Goal: Obtain resource: Download file/media

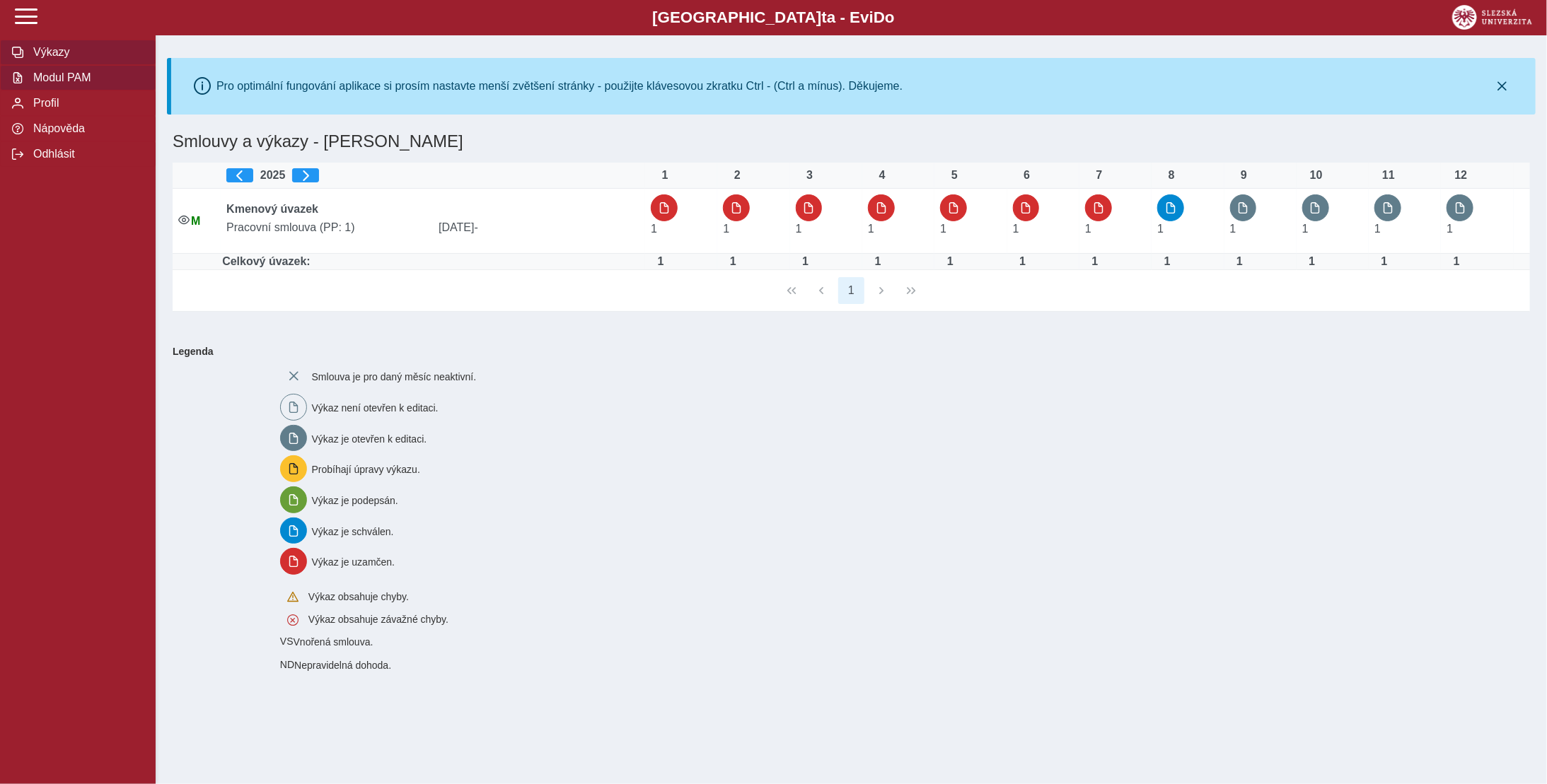
click at [75, 78] on span "Modul PAM" at bounding box center [86, 78] width 115 height 13
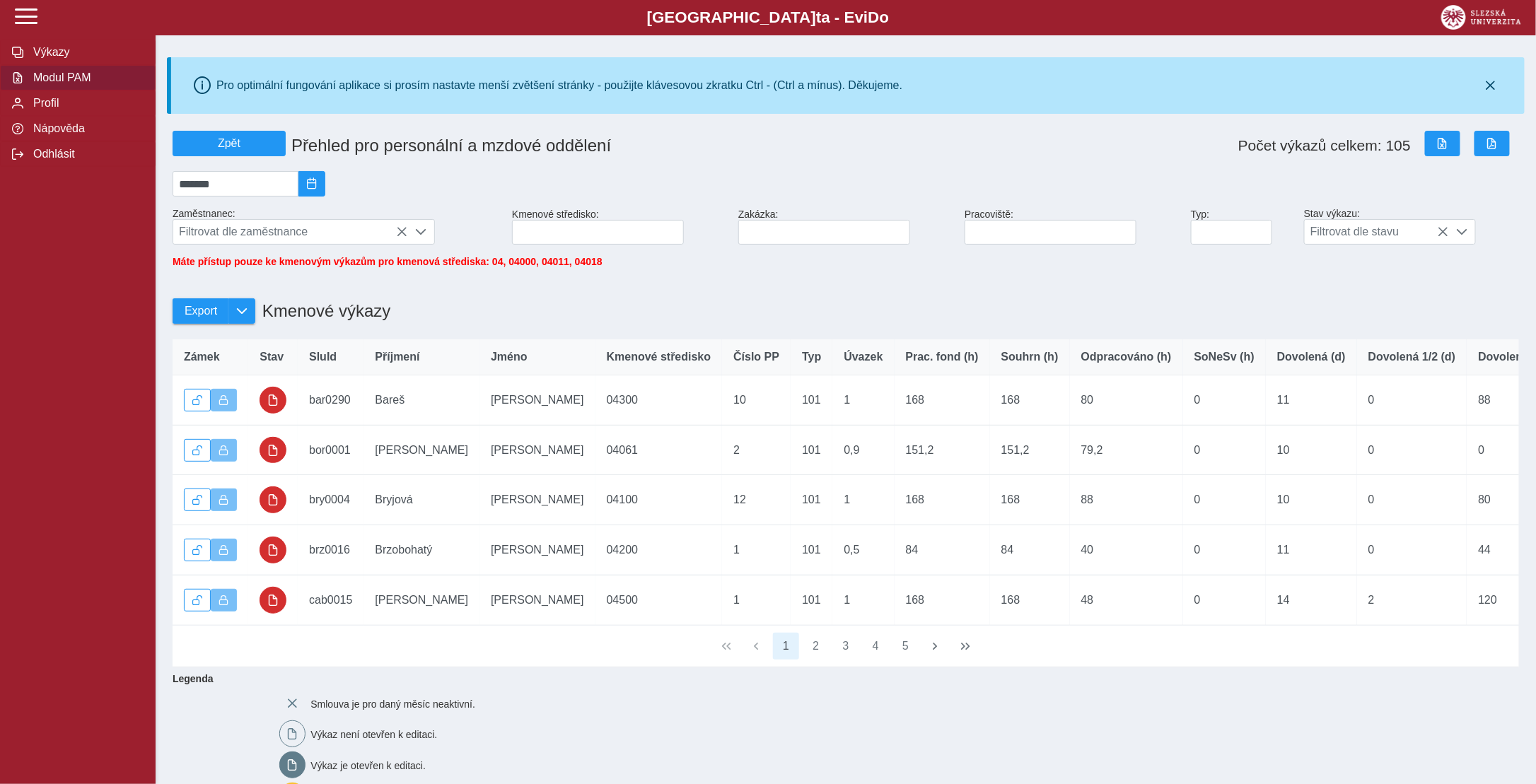
scroll to position [174, 0]
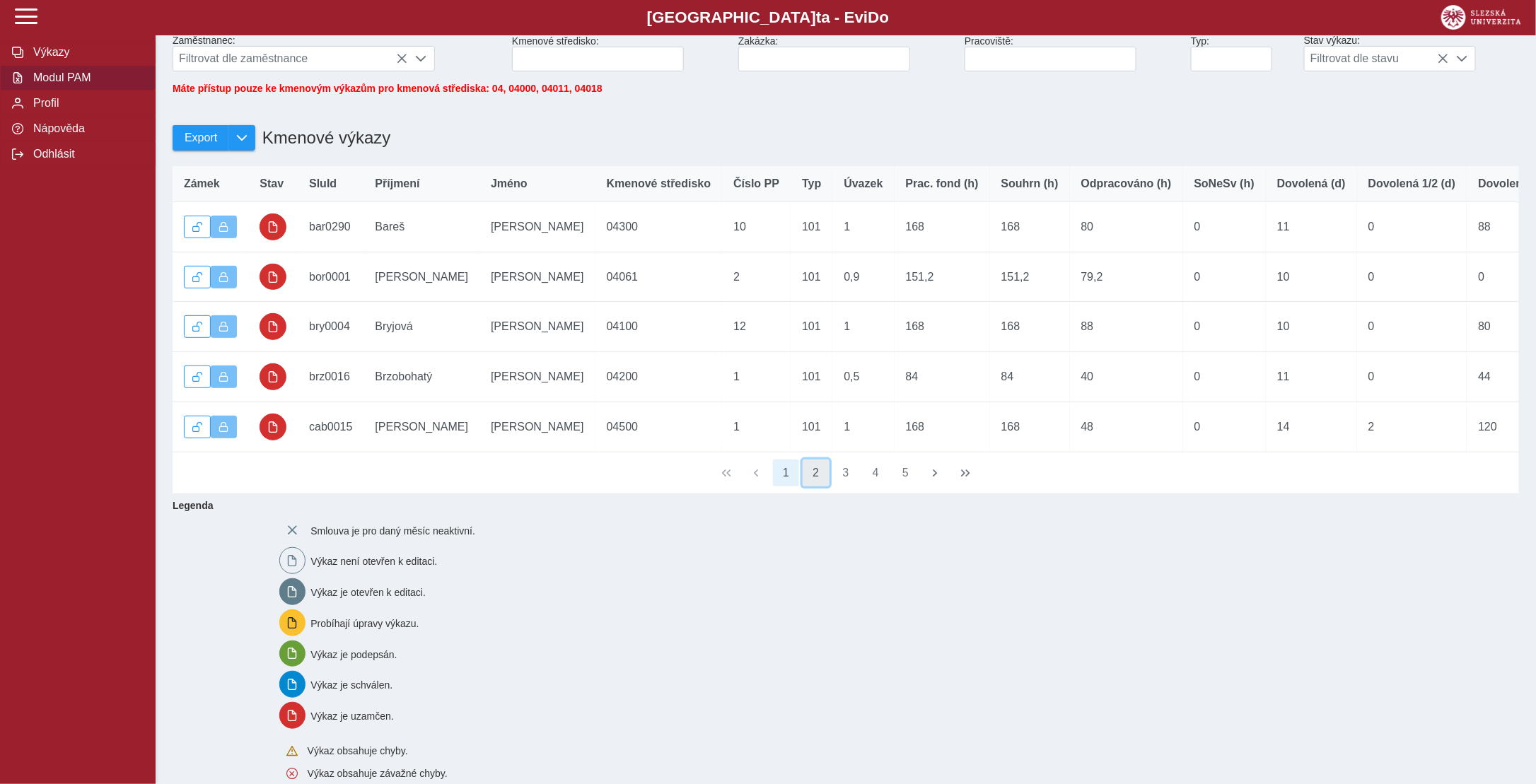
click at [814, 484] on button "2" at bounding box center [816, 473] width 27 height 27
click at [848, 487] on button "3" at bounding box center [846, 473] width 27 height 27
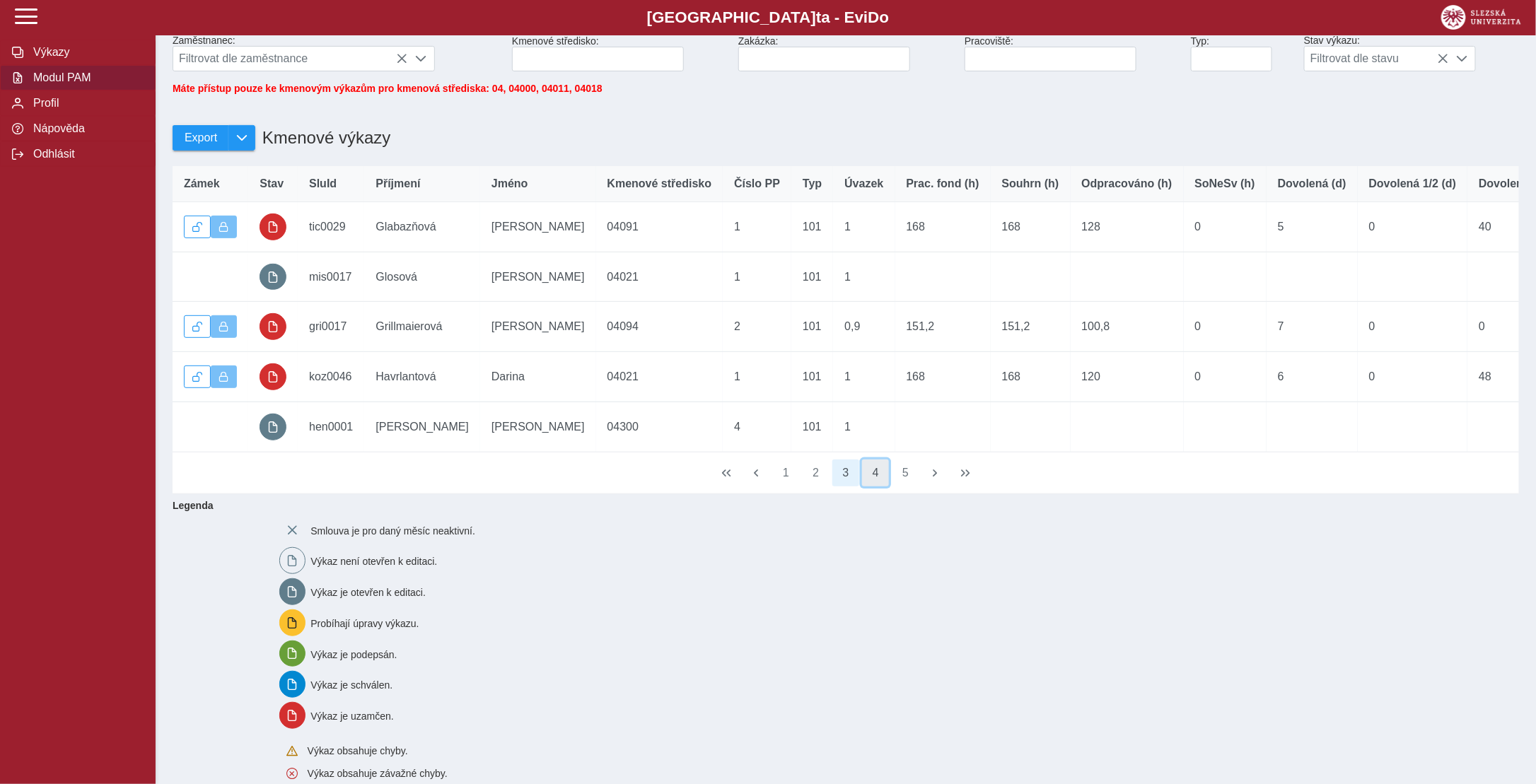
click at [871, 487] on button "4" at bounding box center [876, 473] width 27 height 27
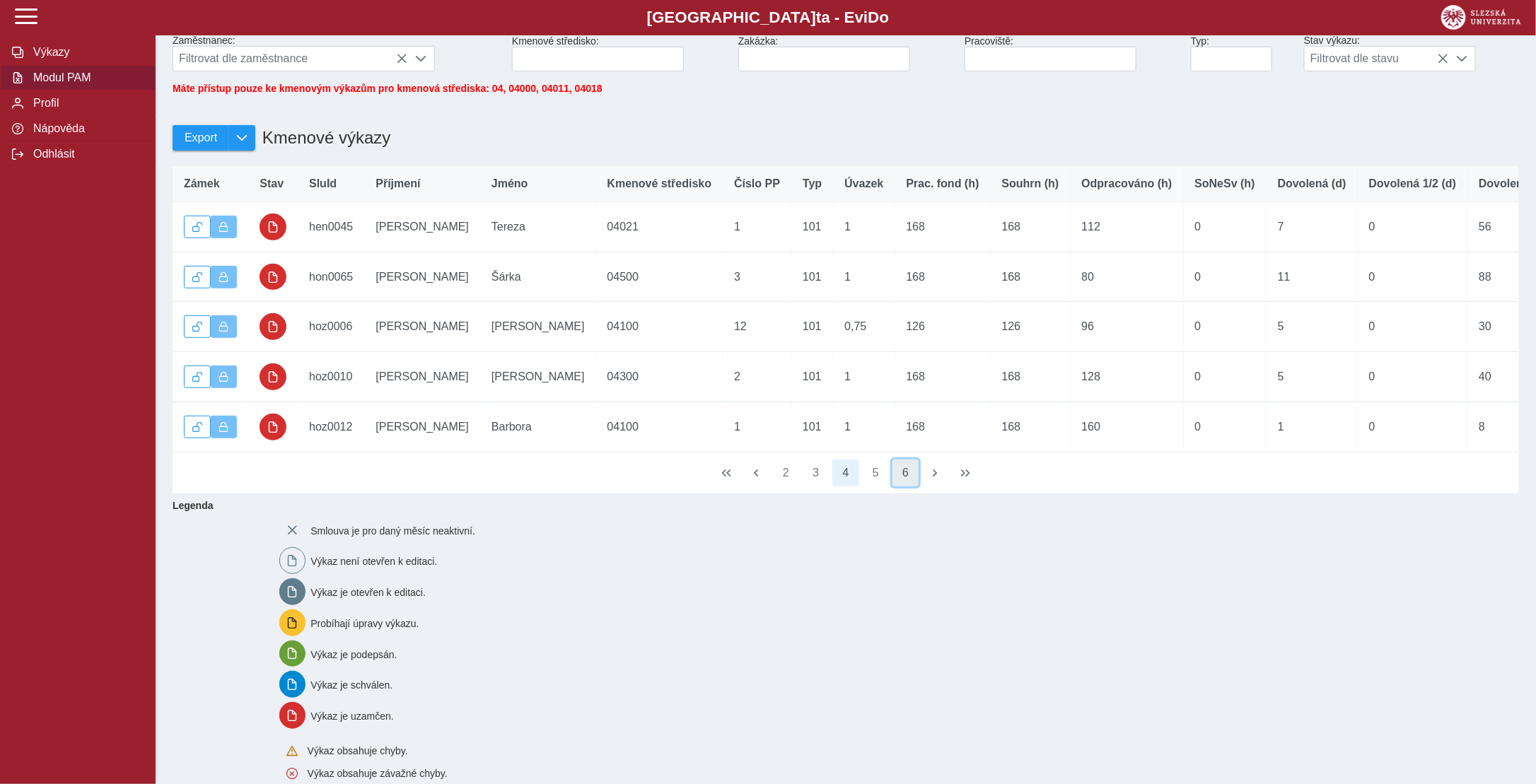
click at [901, 487] on button "6" at bounding box center [906, 473] width 27 height 27
click at [881, 487] on button "7" at bounding box center [876, 473] width 27 height 27
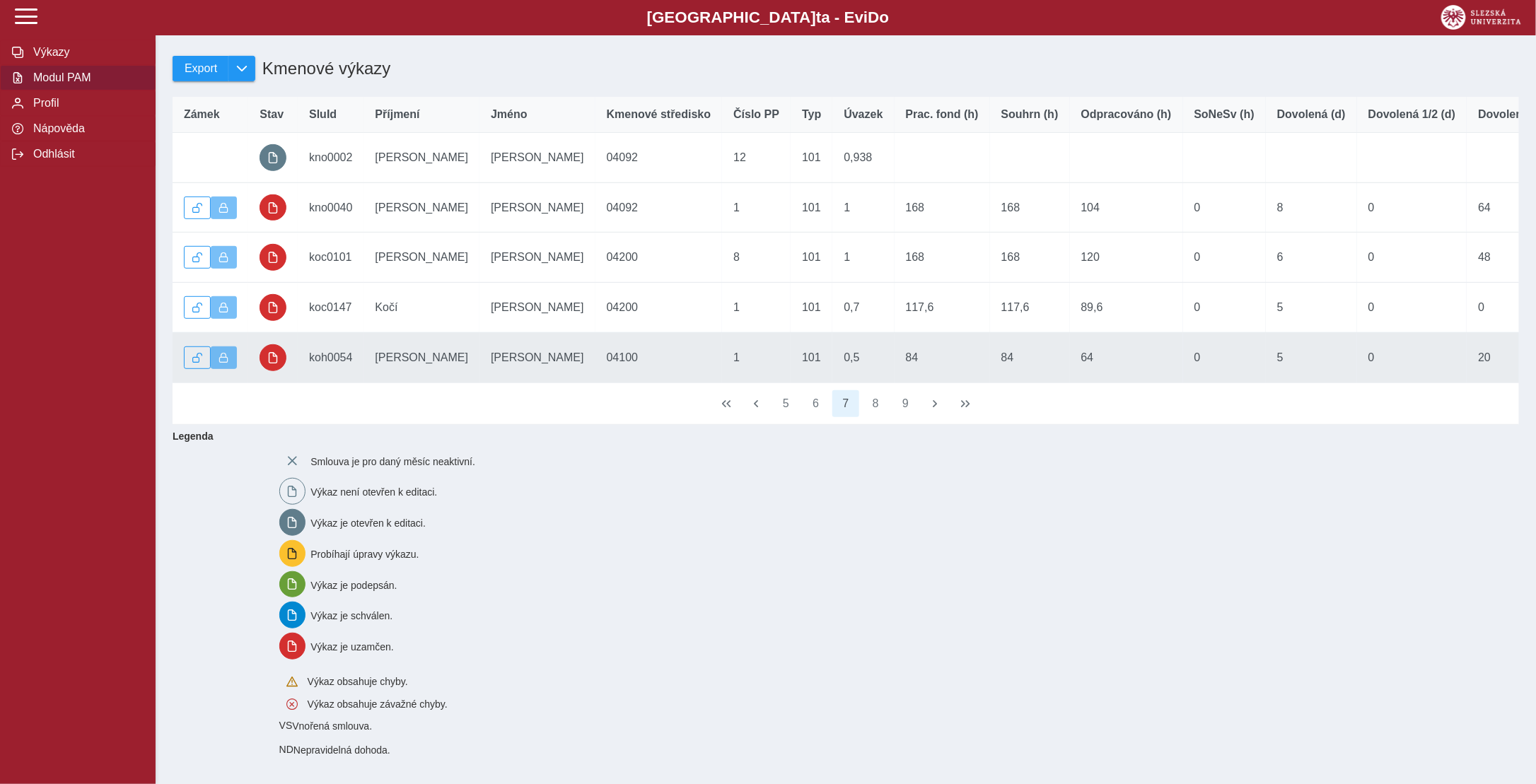
scroll to position [115, 0]
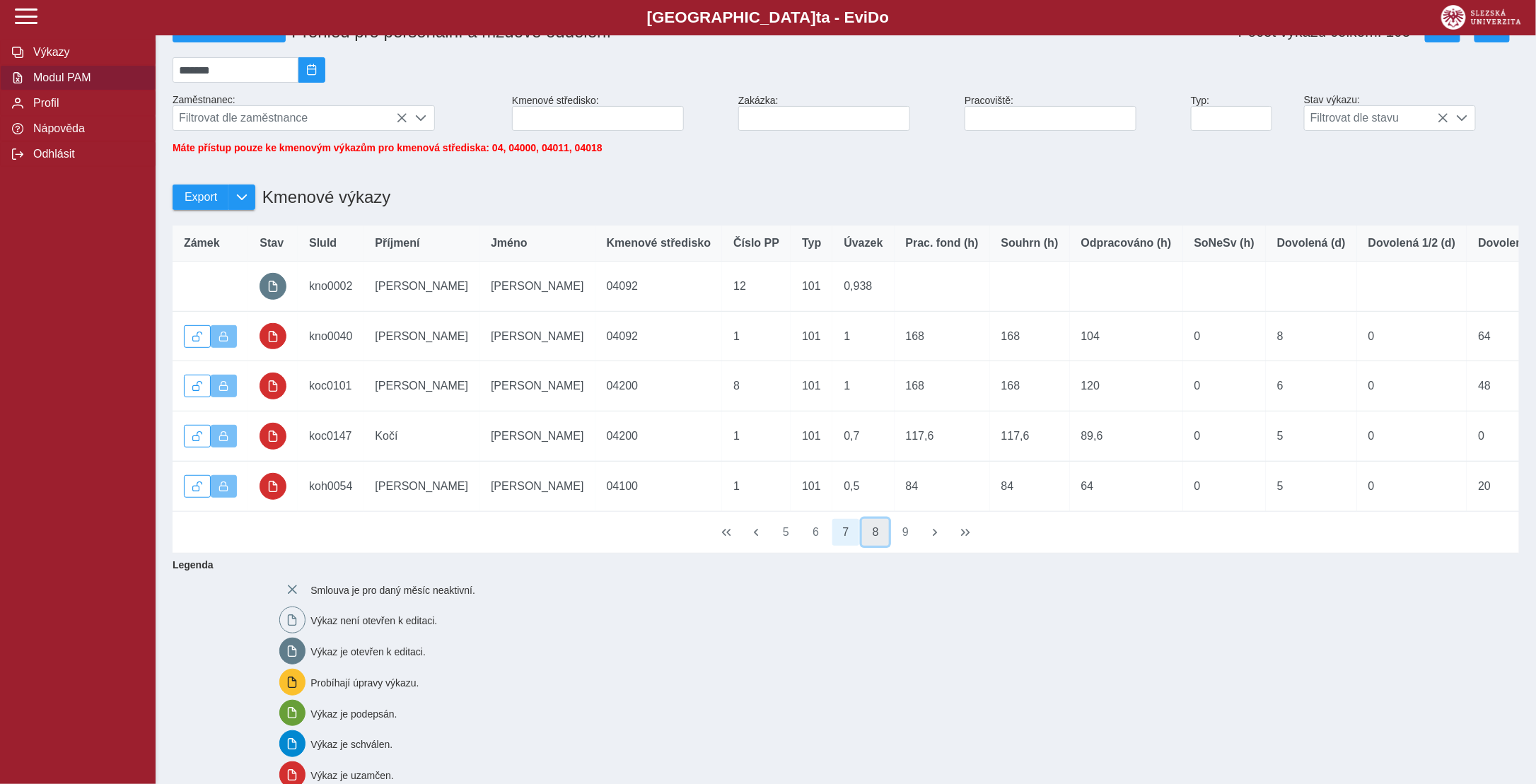
click at [878, 536] on button "8" at bounding box center [876, 533] width 27 height 27
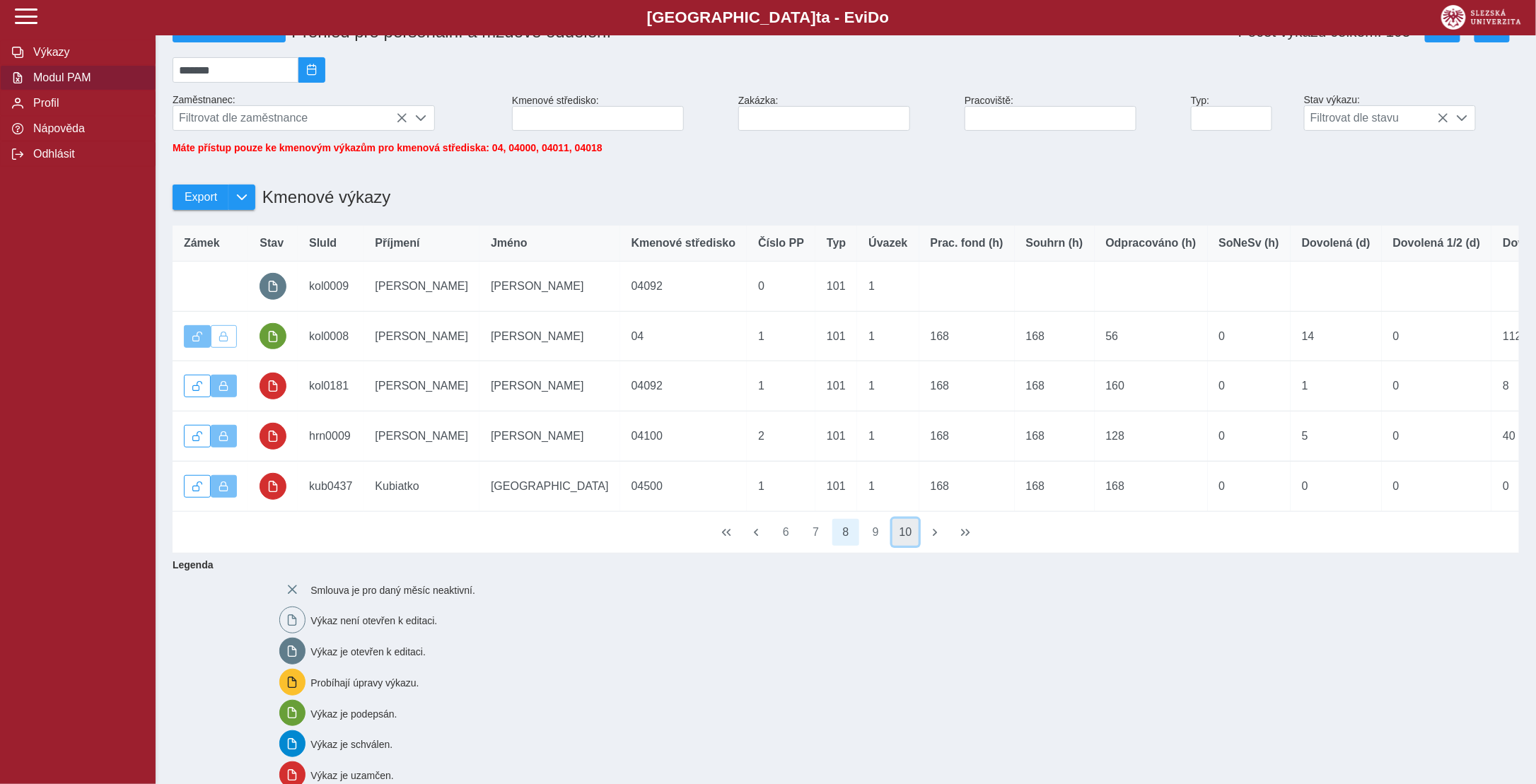
click at [909, 540] on button "10" at bounding box center [906, 533] width 27 height 27
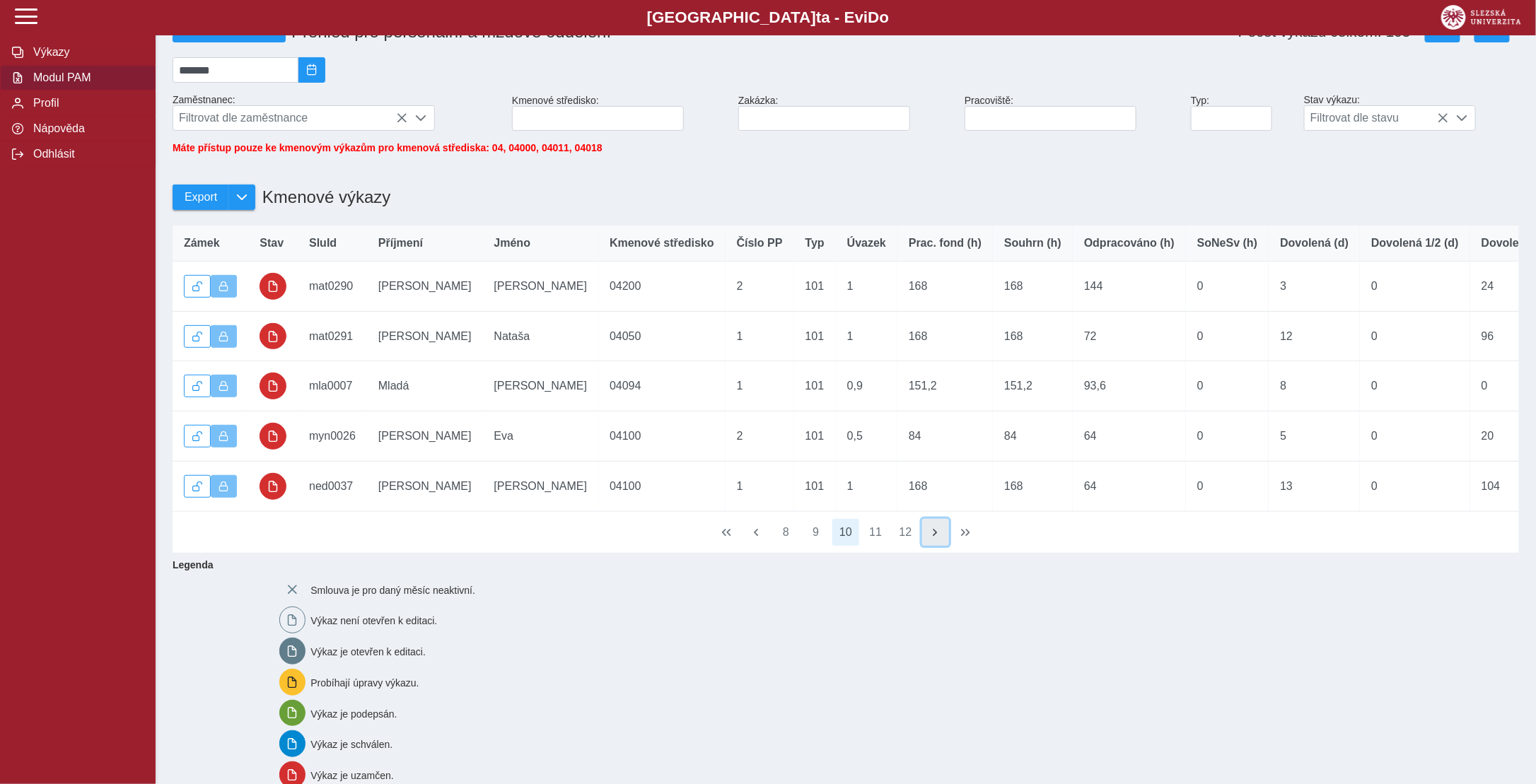
click at [938, 538] on span "button" at bounding box center [935, 532] width 11 height 11
click at [932, 538] on span "button" at bounding box center [935, 532] width 11 height 11
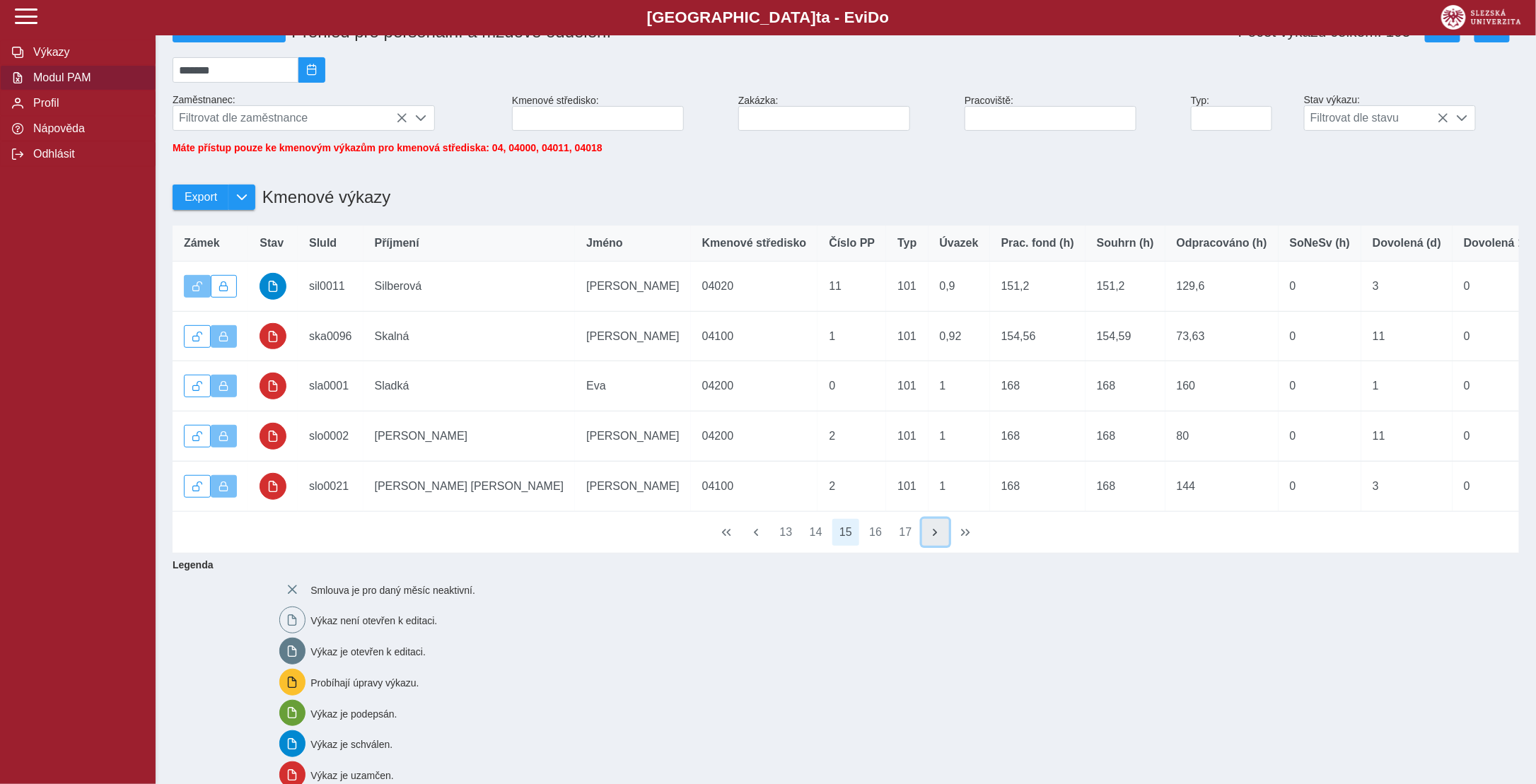
click at [932, 538] on span "button" at bounding box center [935, 532] width 11 height 11
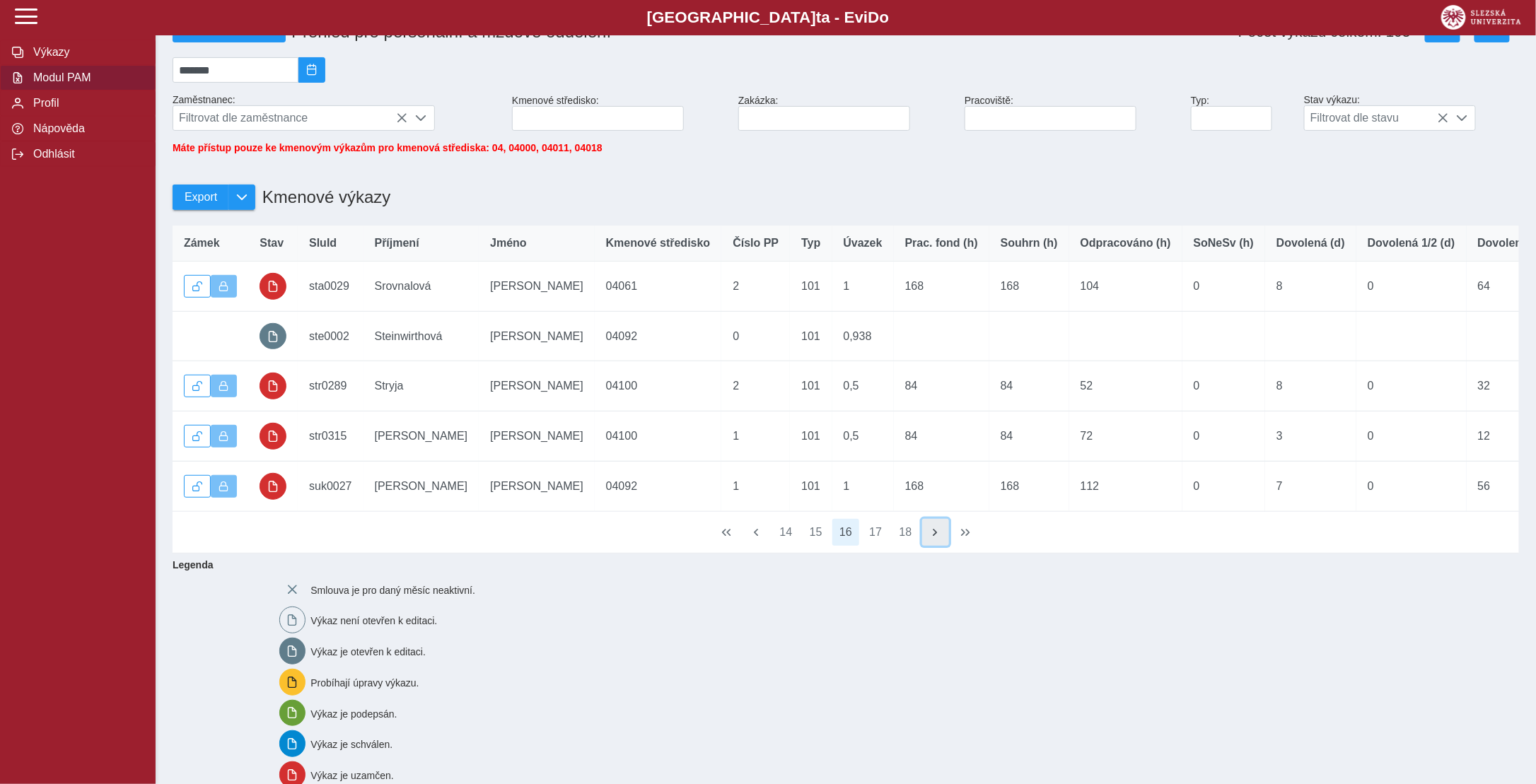
click at [932, 538] on span "button" at bounding box center [935, 532] width 11 height 11
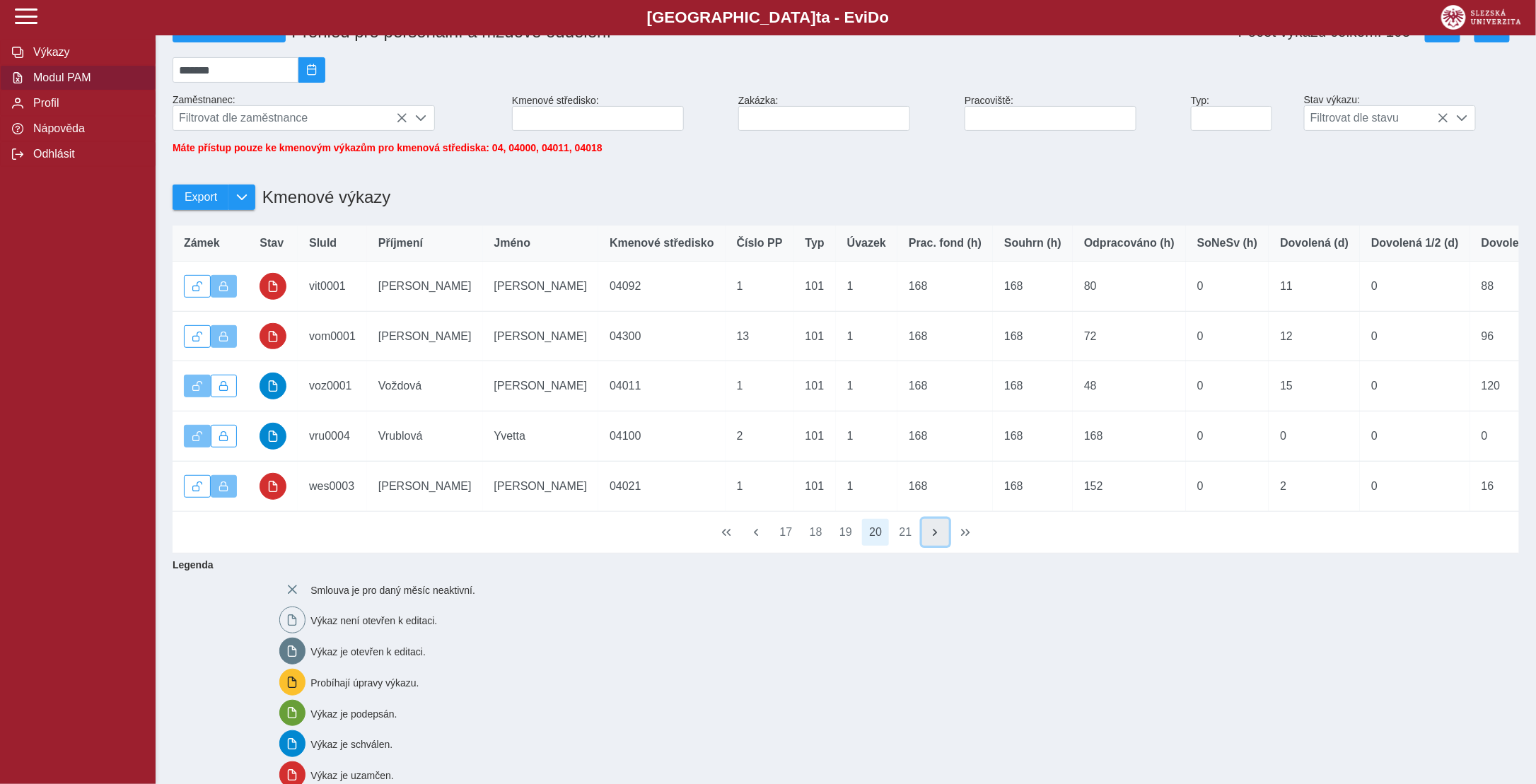
click at [932, 538] on span "button" at bounding box center [935, 532] width 11 height 11
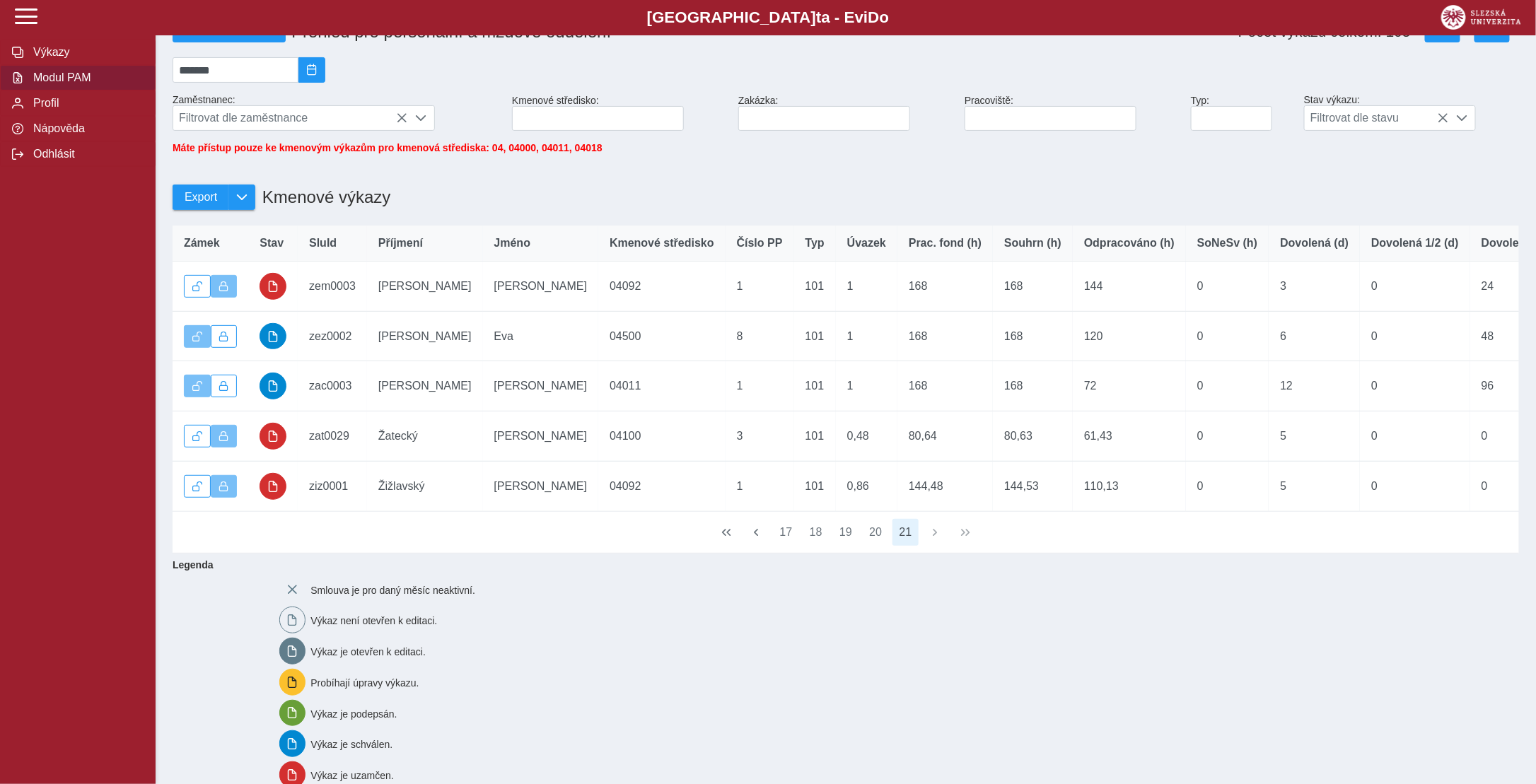
click at [932, 544] on div "17 18 19 20 21" at bounding box center [846, 533] width 1347 height 41
click at [759, 538] on span "button" at bounding box center [755, 532] width 11 height 11
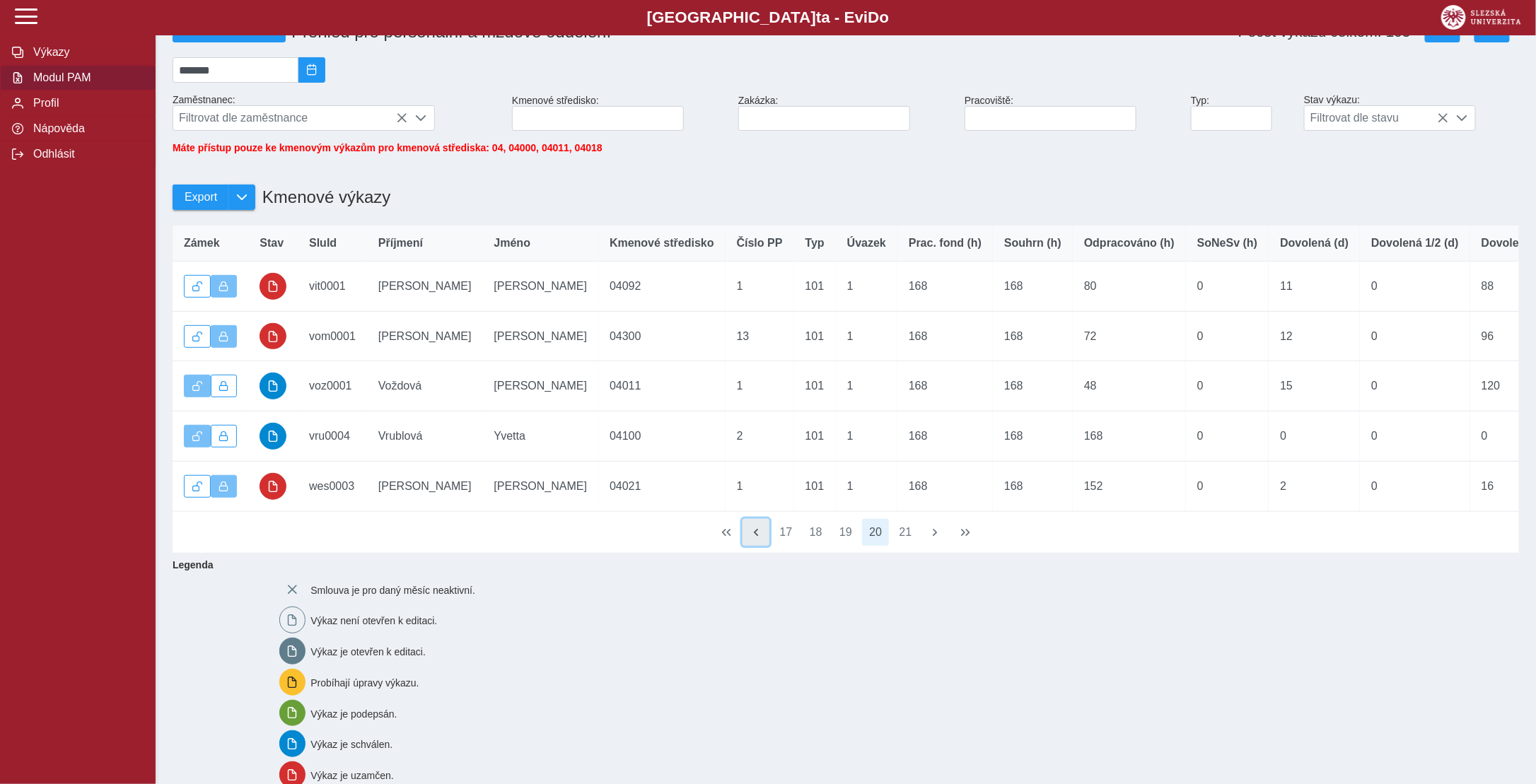
click at [759, 538] on span "button" at bounding box center [755, 532] width 11 height 11
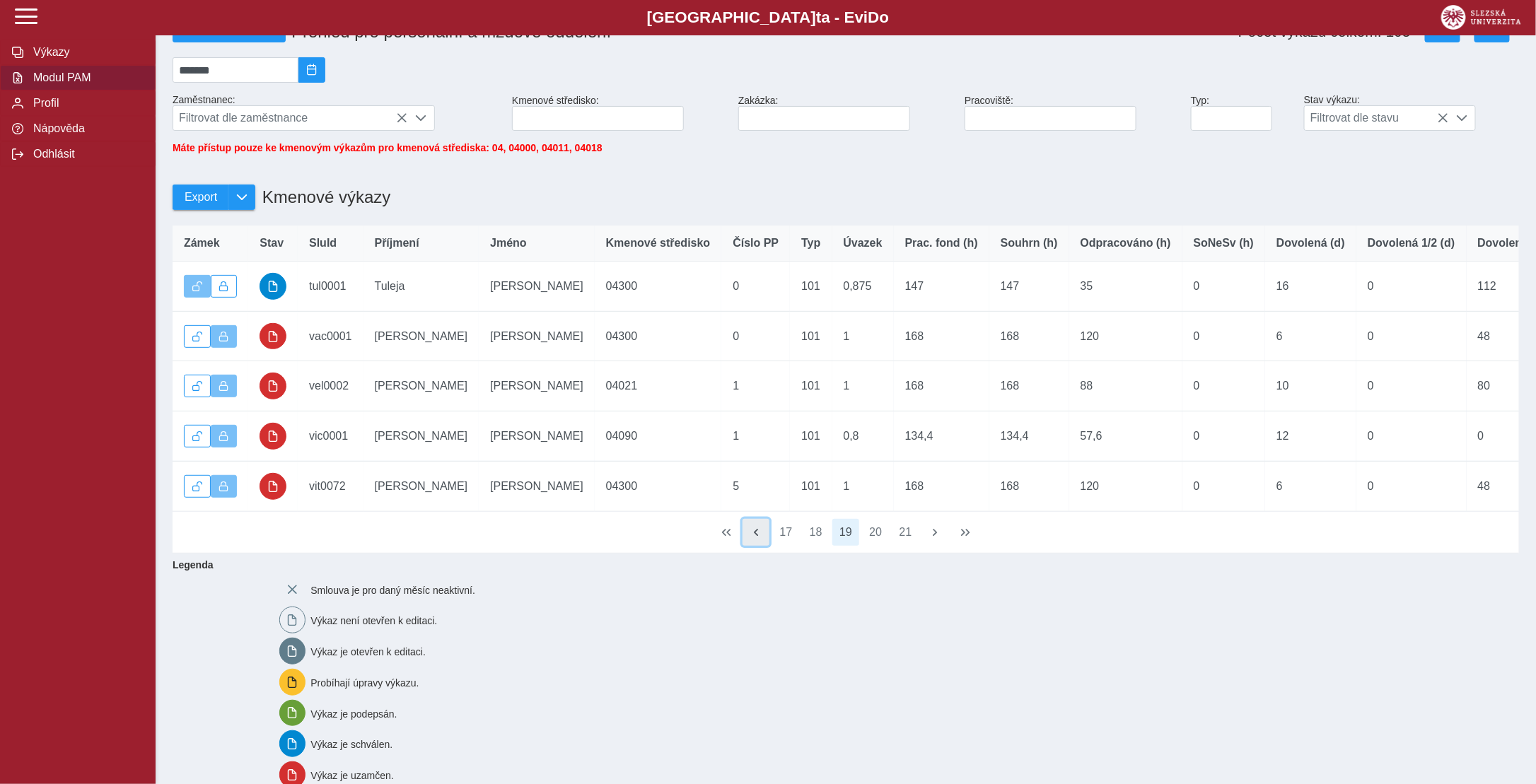
click at [759, 538] on span "button" at bounding box center [755, 532] width 11 height 11
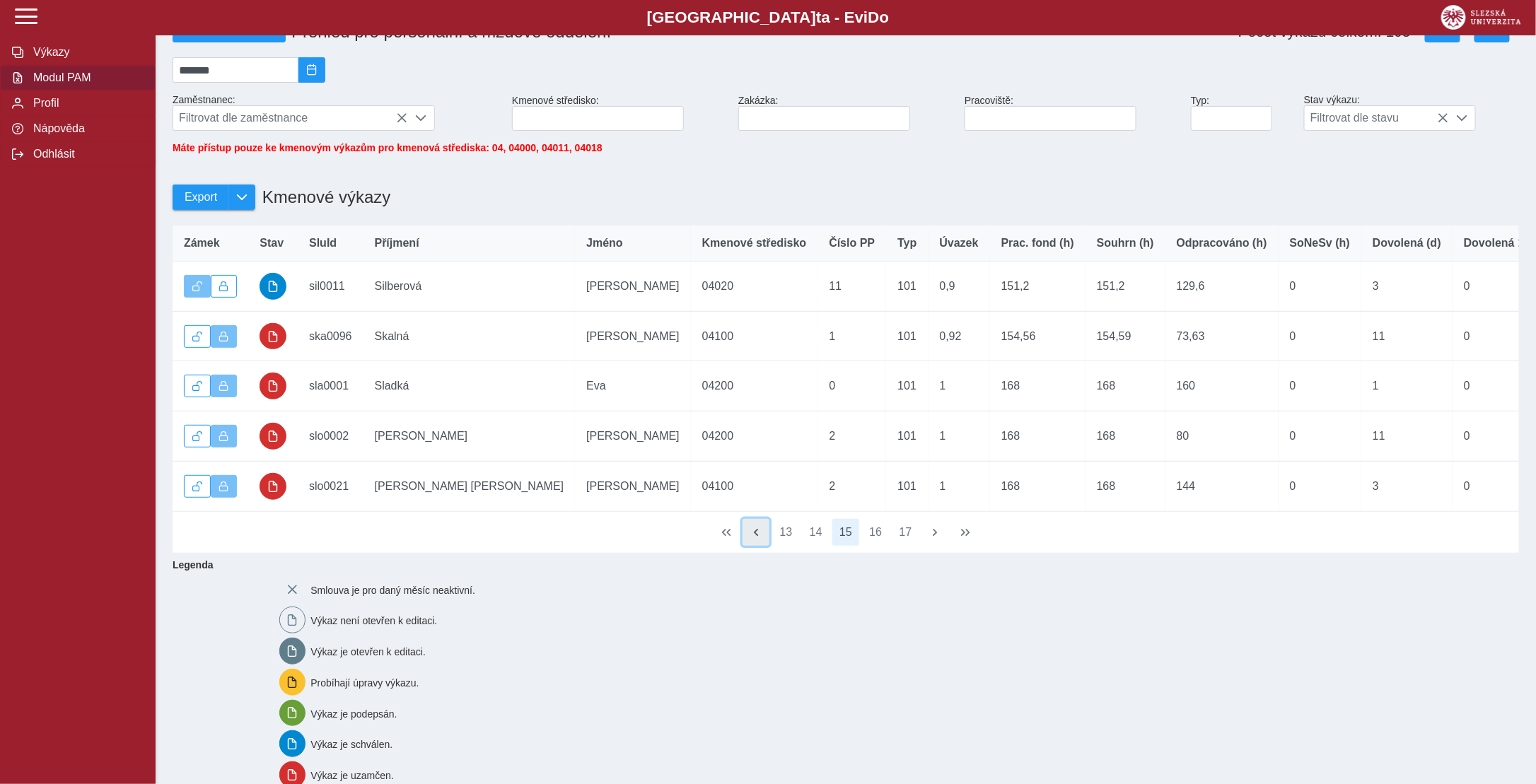
click at [759, 538] on span "button" at bounding box center [755, 532] width 11 height 11
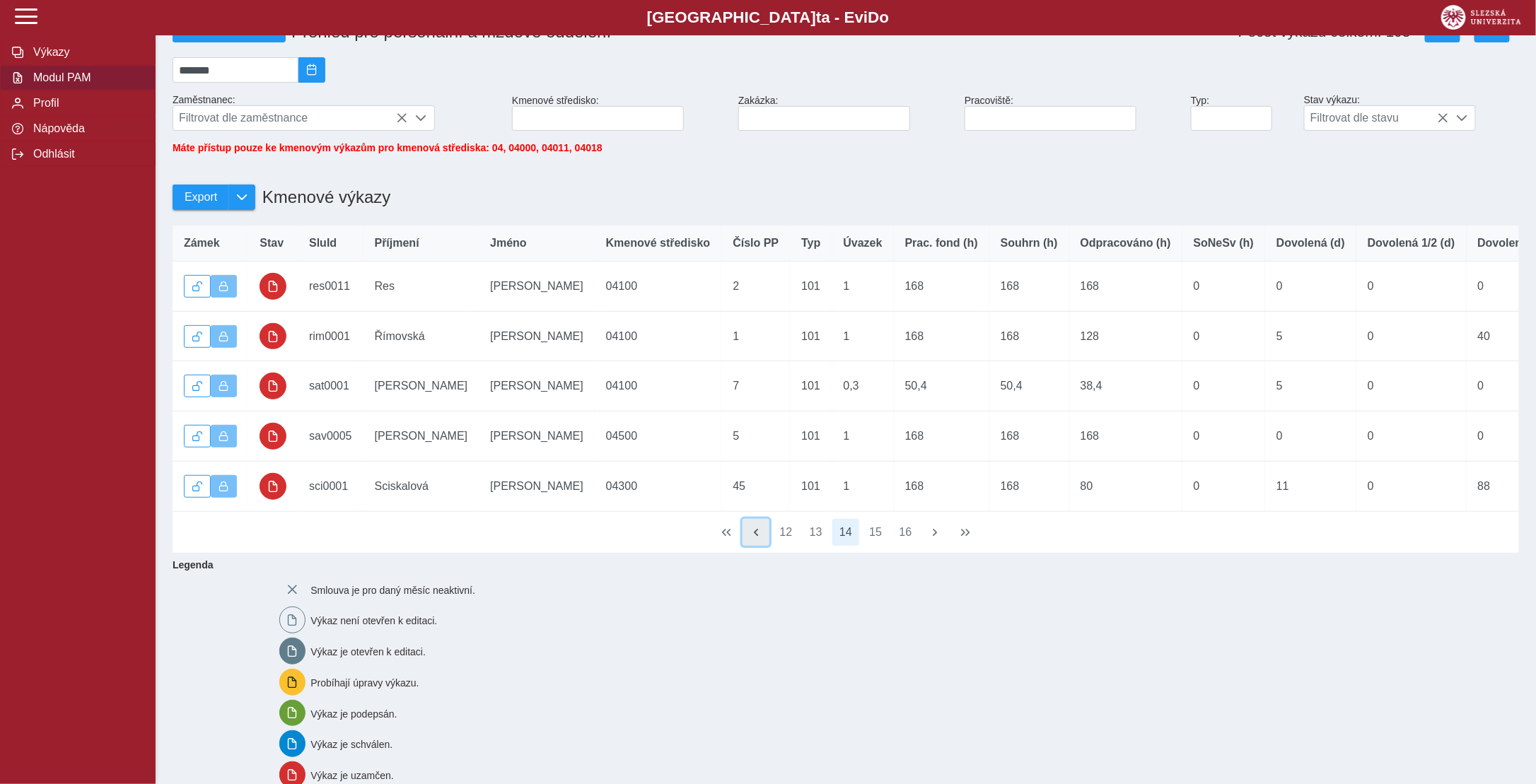
click at [759, 538] on span "button" at bounding box center [755, 532] width 11 height 11
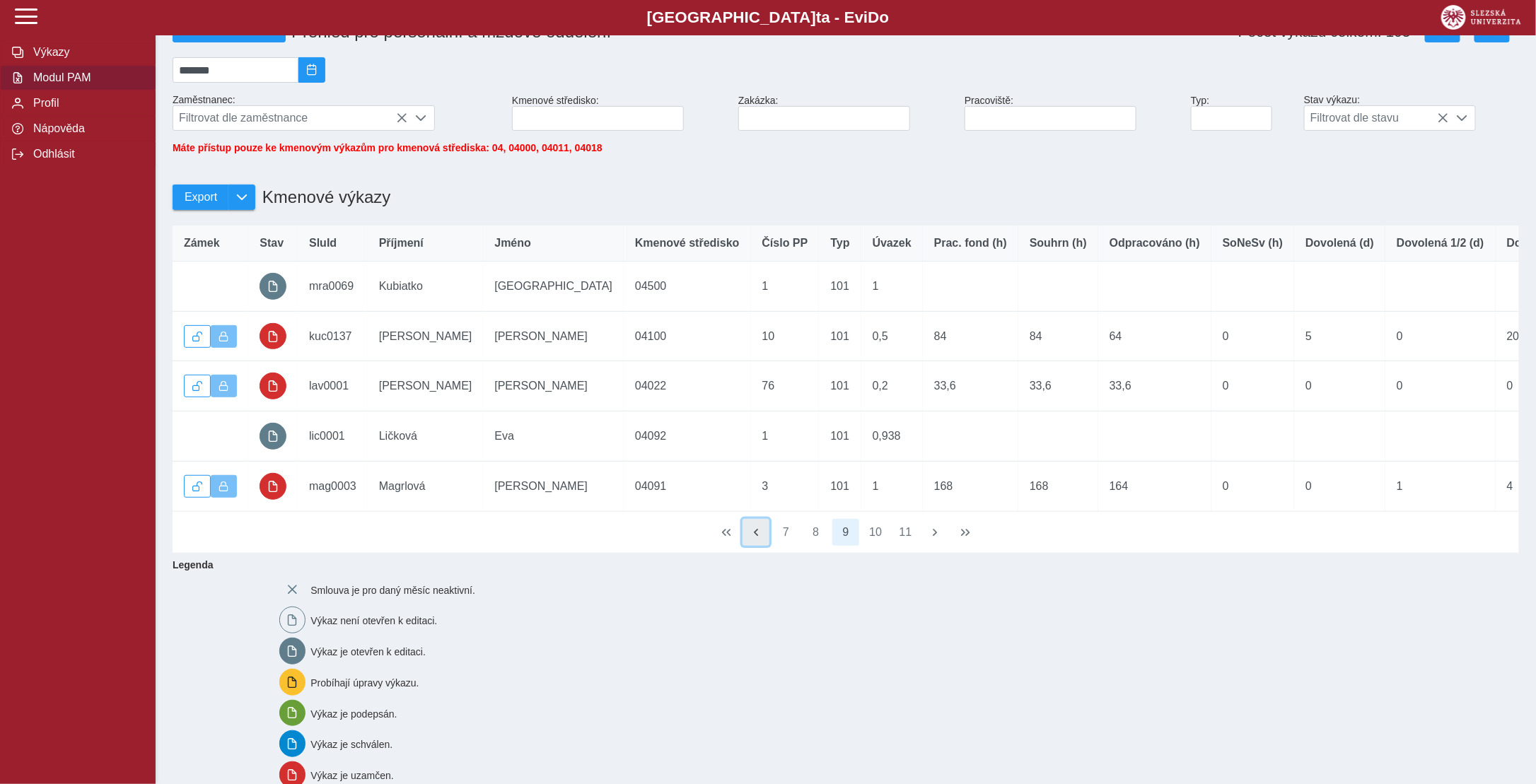
click at [759, 538] on span "button" at bounding box center [755, 532] width 11 height 11
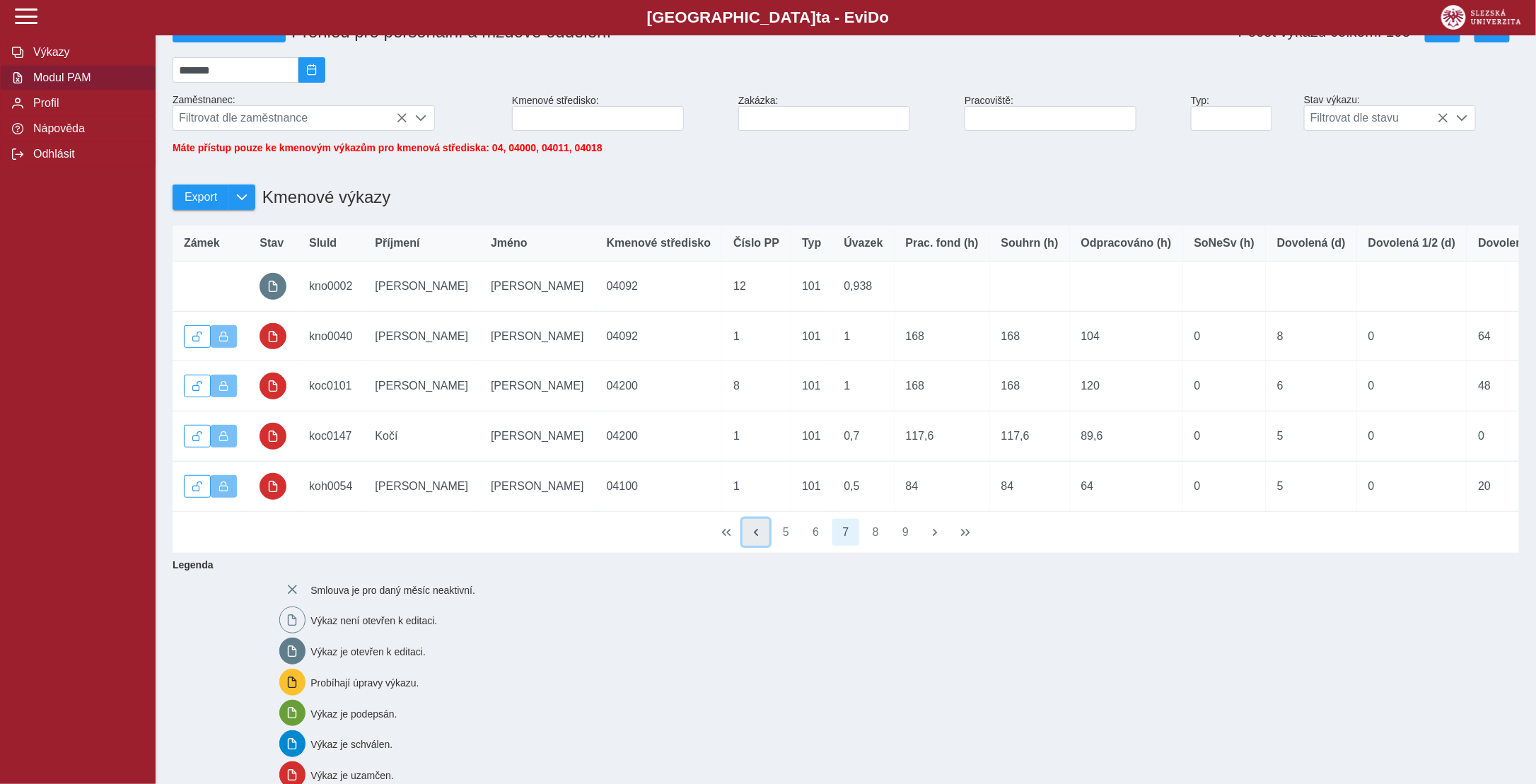
click at [759, 538] on span "button" at bounding box center [755, 532] width 11 height 11
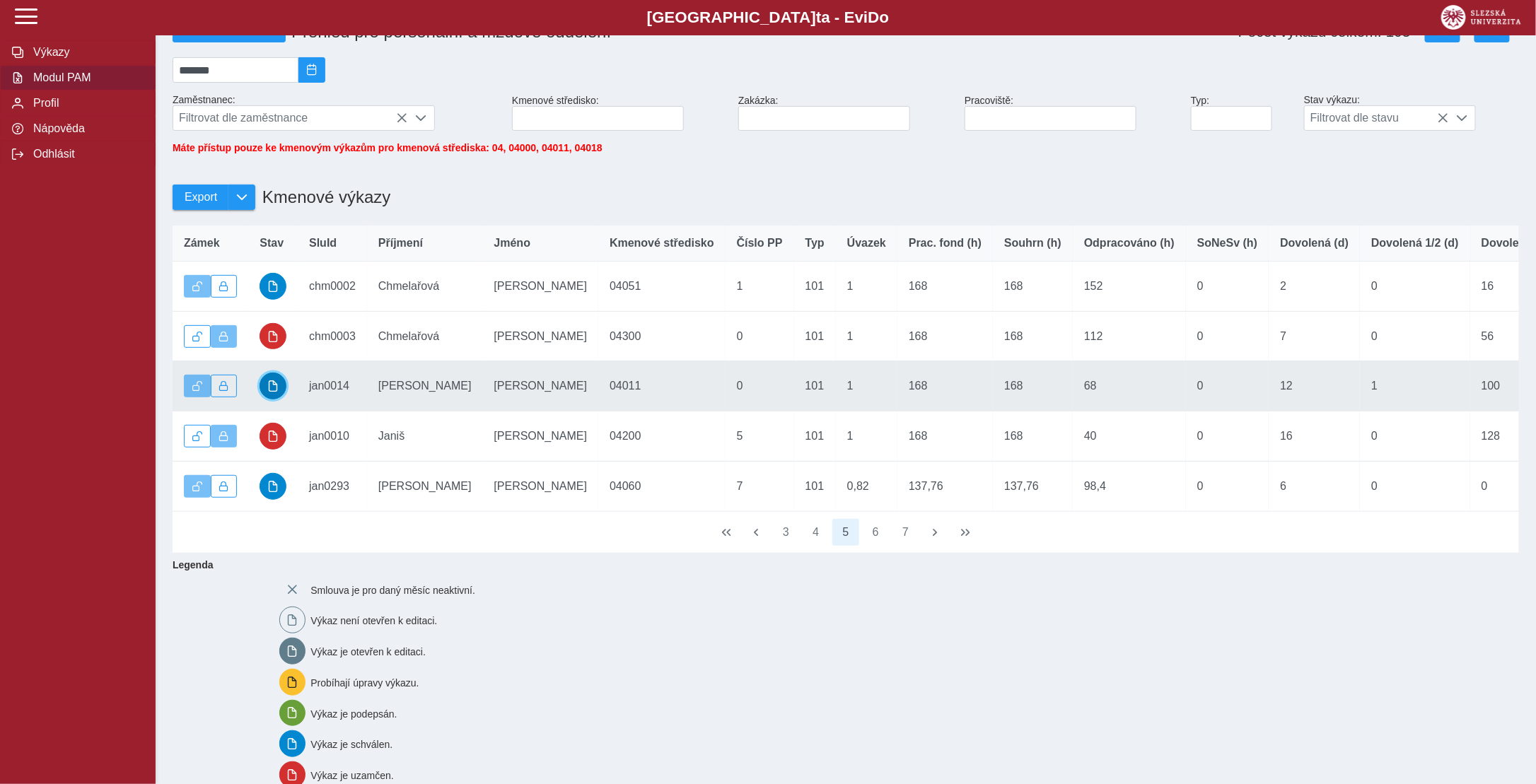
click at [273, 389] on span "button" at bounding box center [273, 386] width 11 height 11
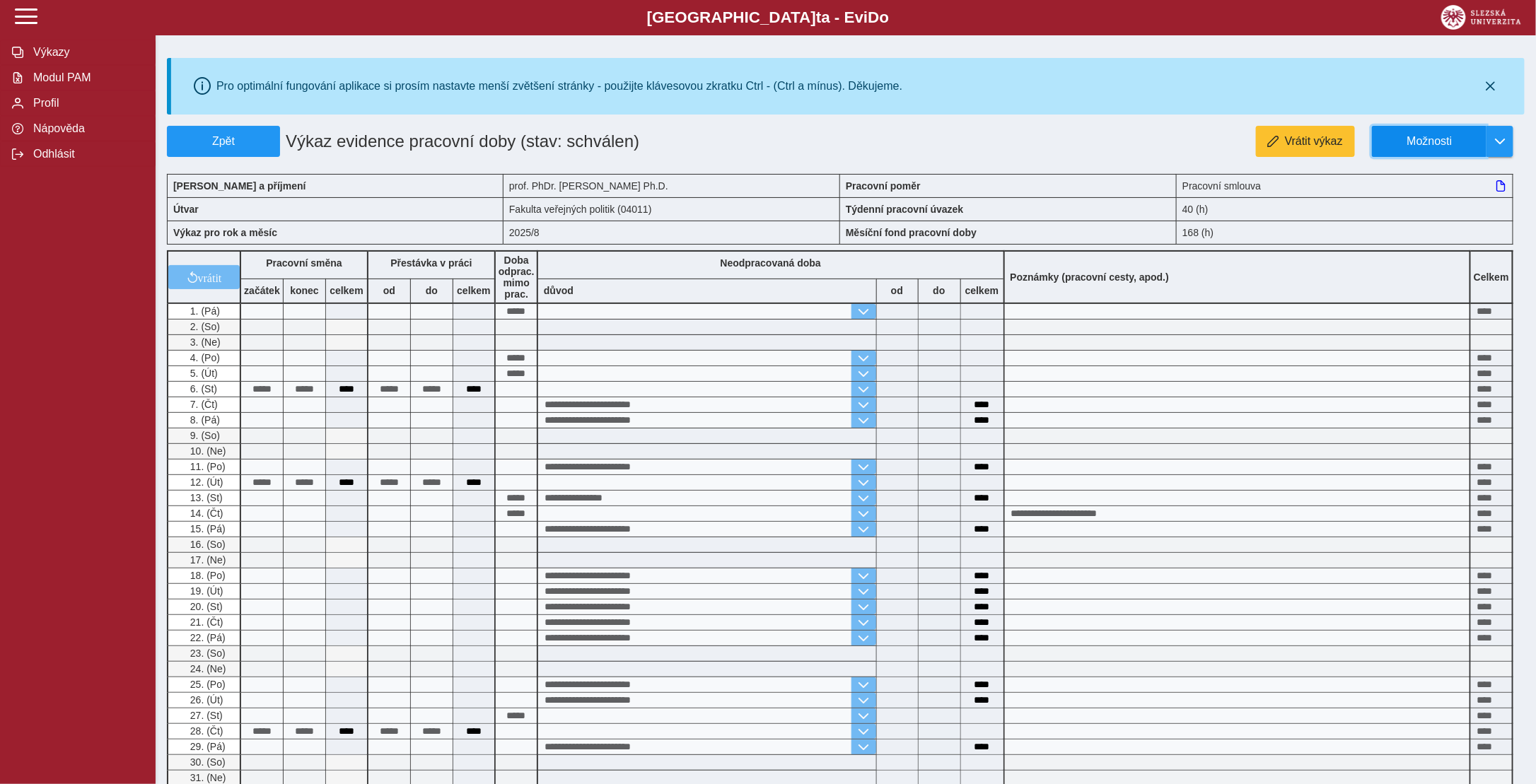
click at [1414, 138] on span "Možnosti" at bounding box center [1430, 141] width 91 height 13
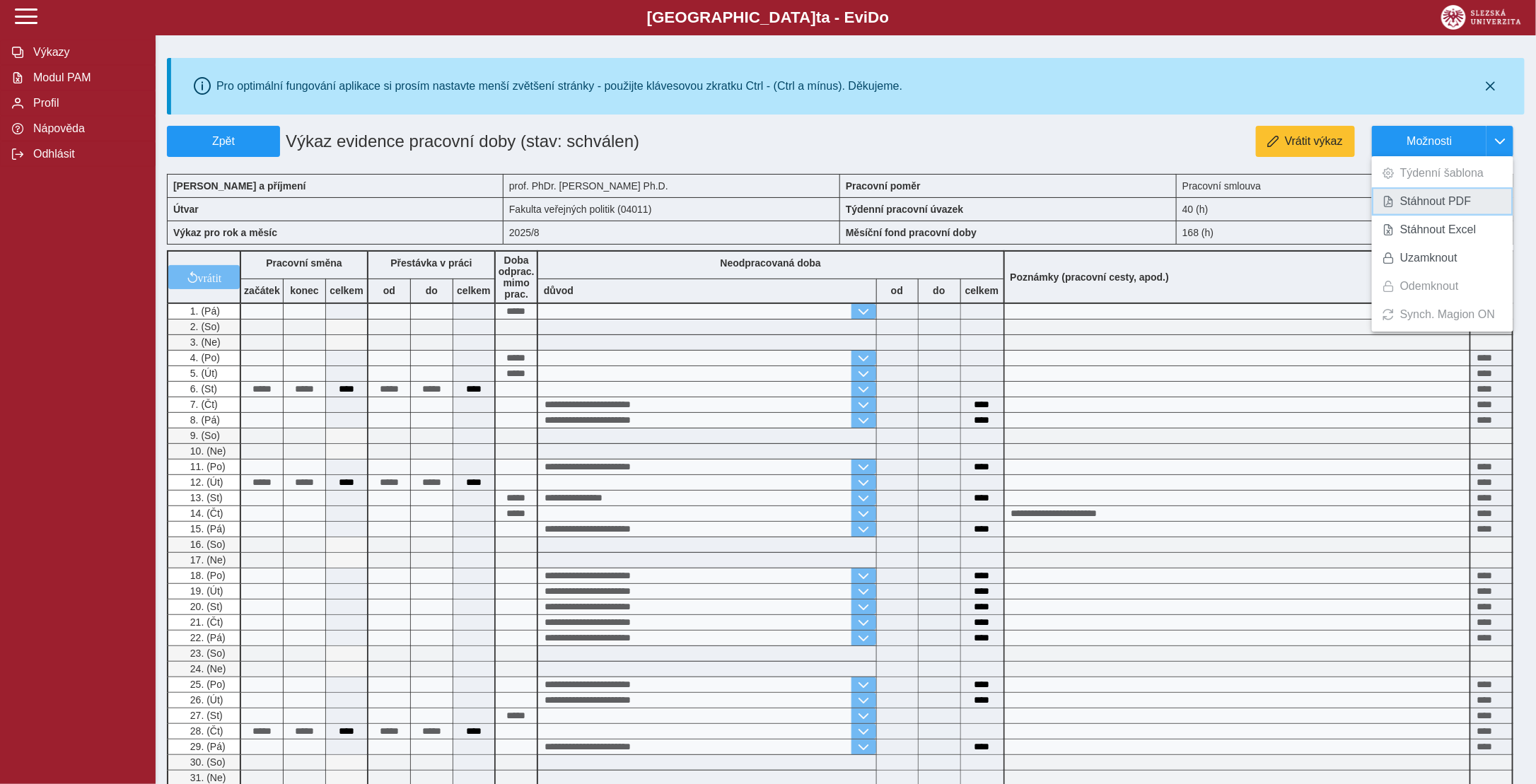
click at [1418, 199] on span "Stáhnout PDF" at bounding box center [1436, 201] width 72 height 11
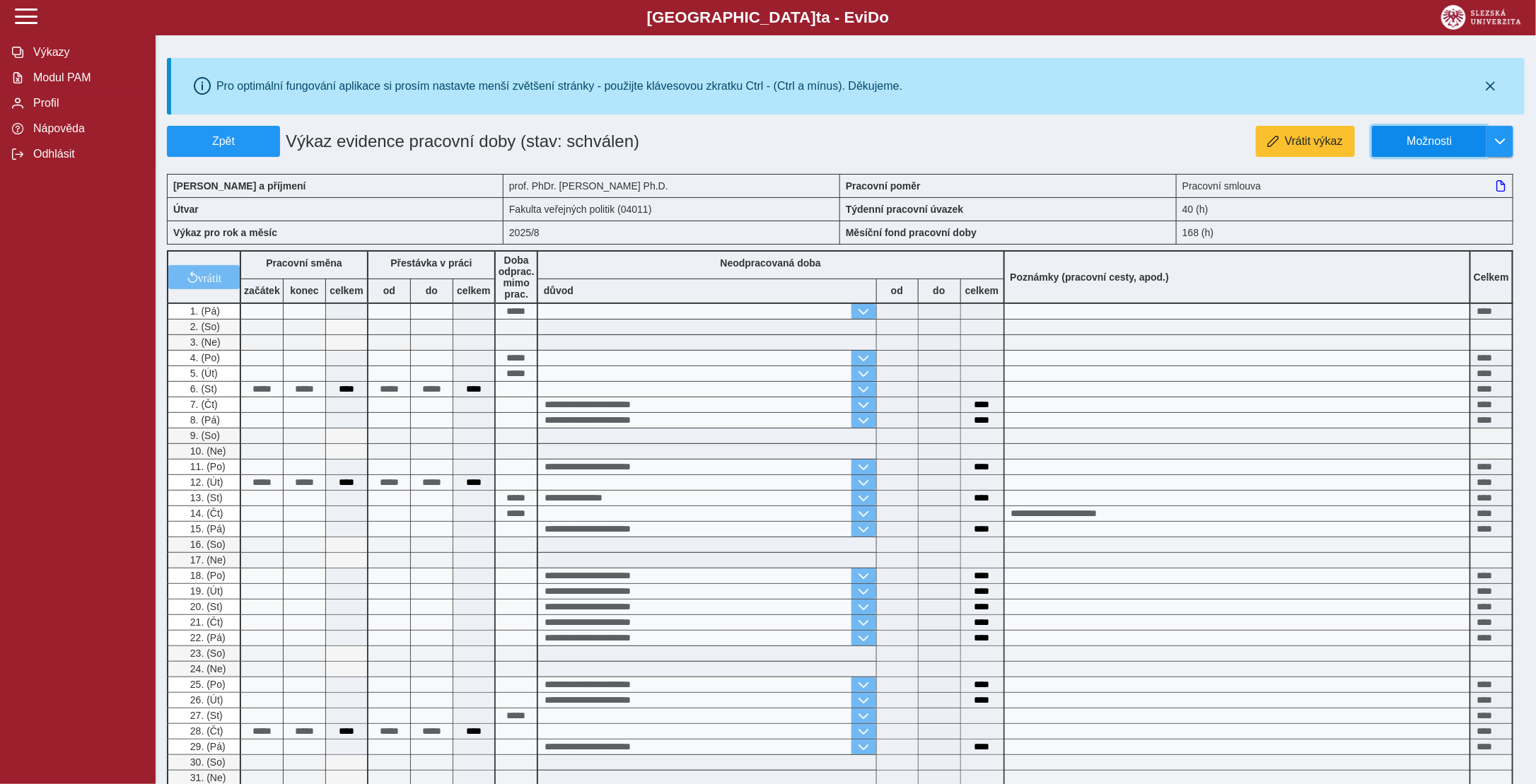
click at [1417, 135] on span "Možnosti" at bounding box center [1430, 141] width 91 height 13
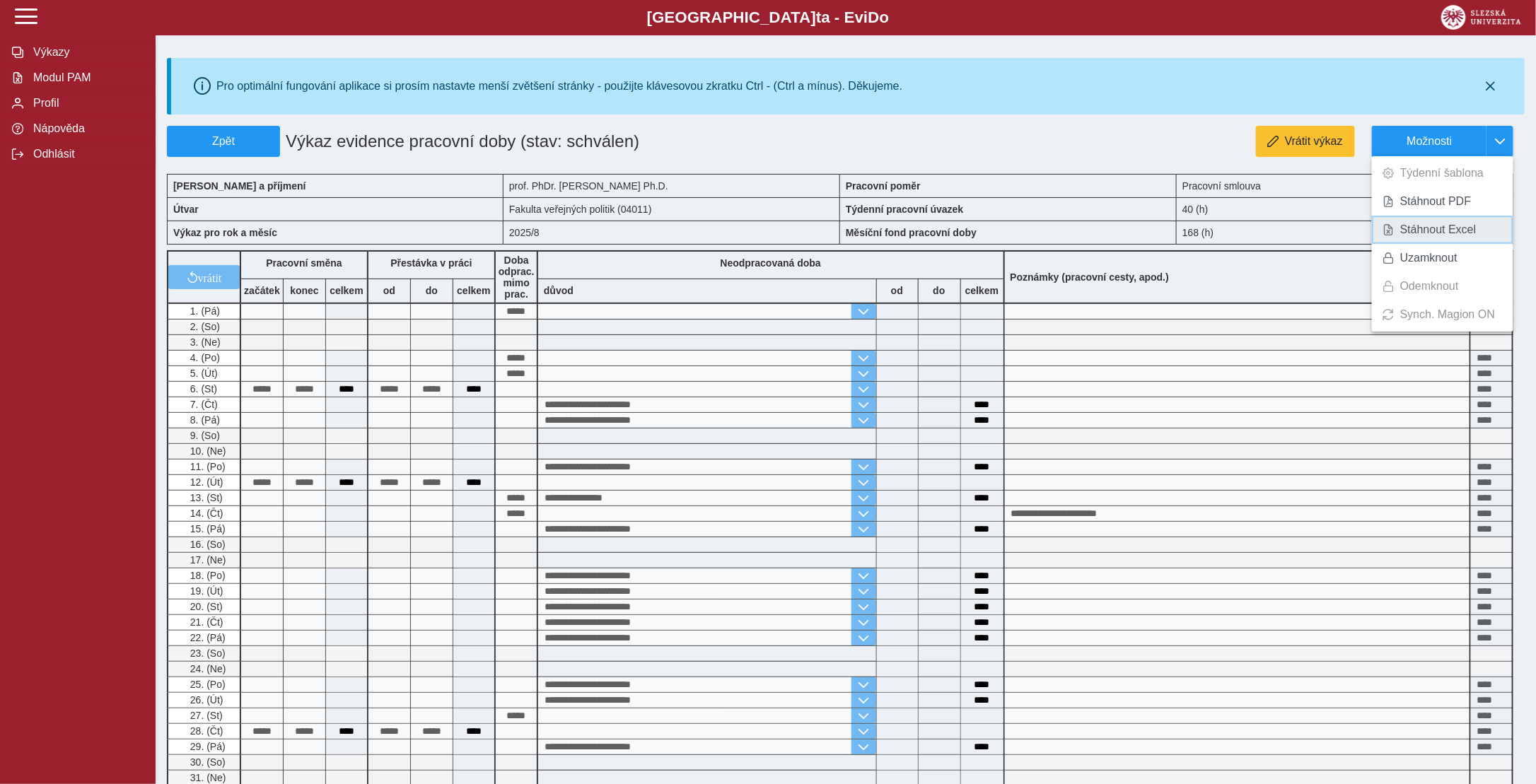
click at [1428, 224] on span "Stáhnout Excel" at bounding box center [1438, 230] width 77 height 11
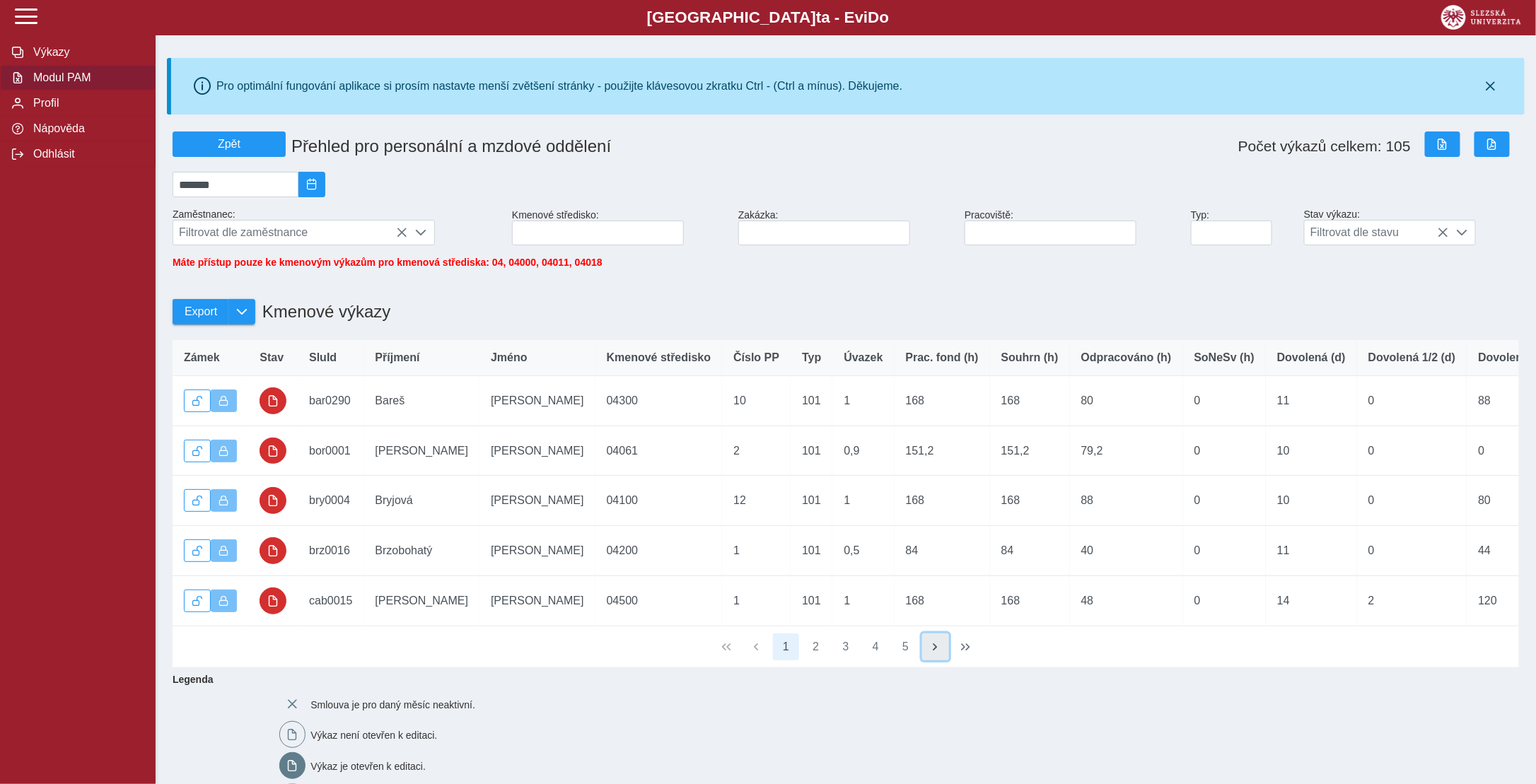
click at [935, 652] on span "button" at bounding box center [935, 646] width 11 height 11
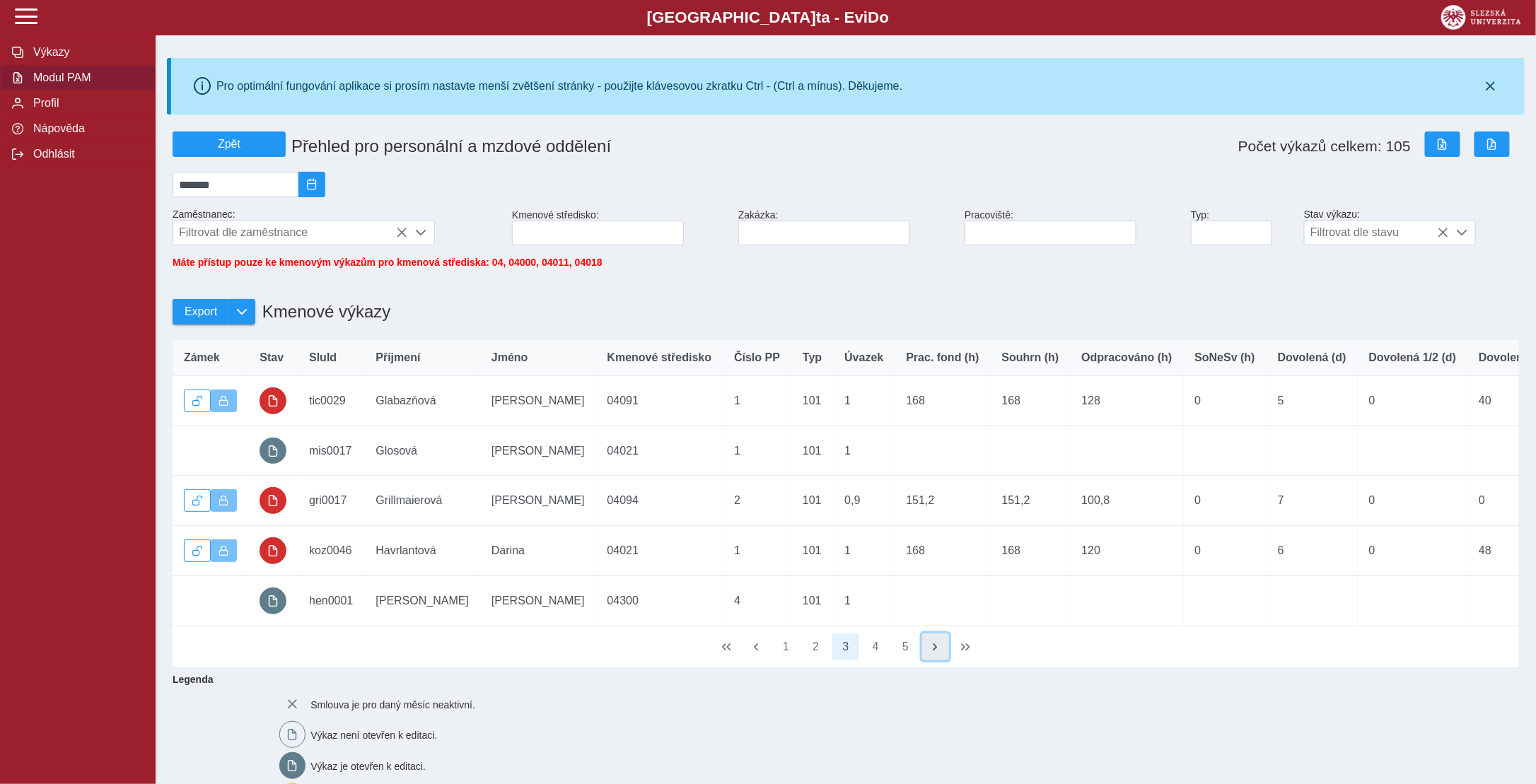
click at [935, 652] on span "button" at bounding box center [935, 646] width 11 height 11
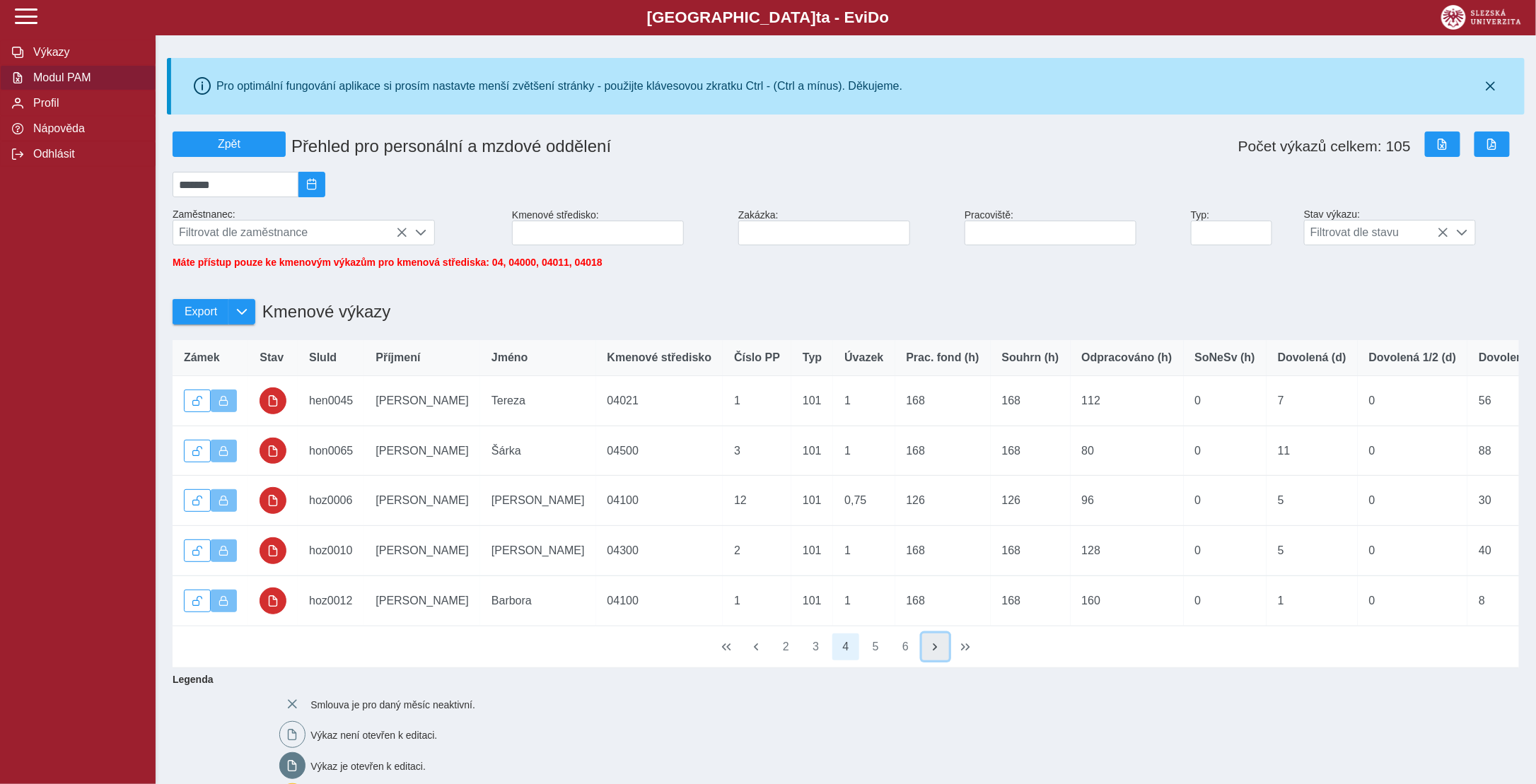
click at [935, 652] on span "button" at bounding box center [935, 646] width 11 height 11
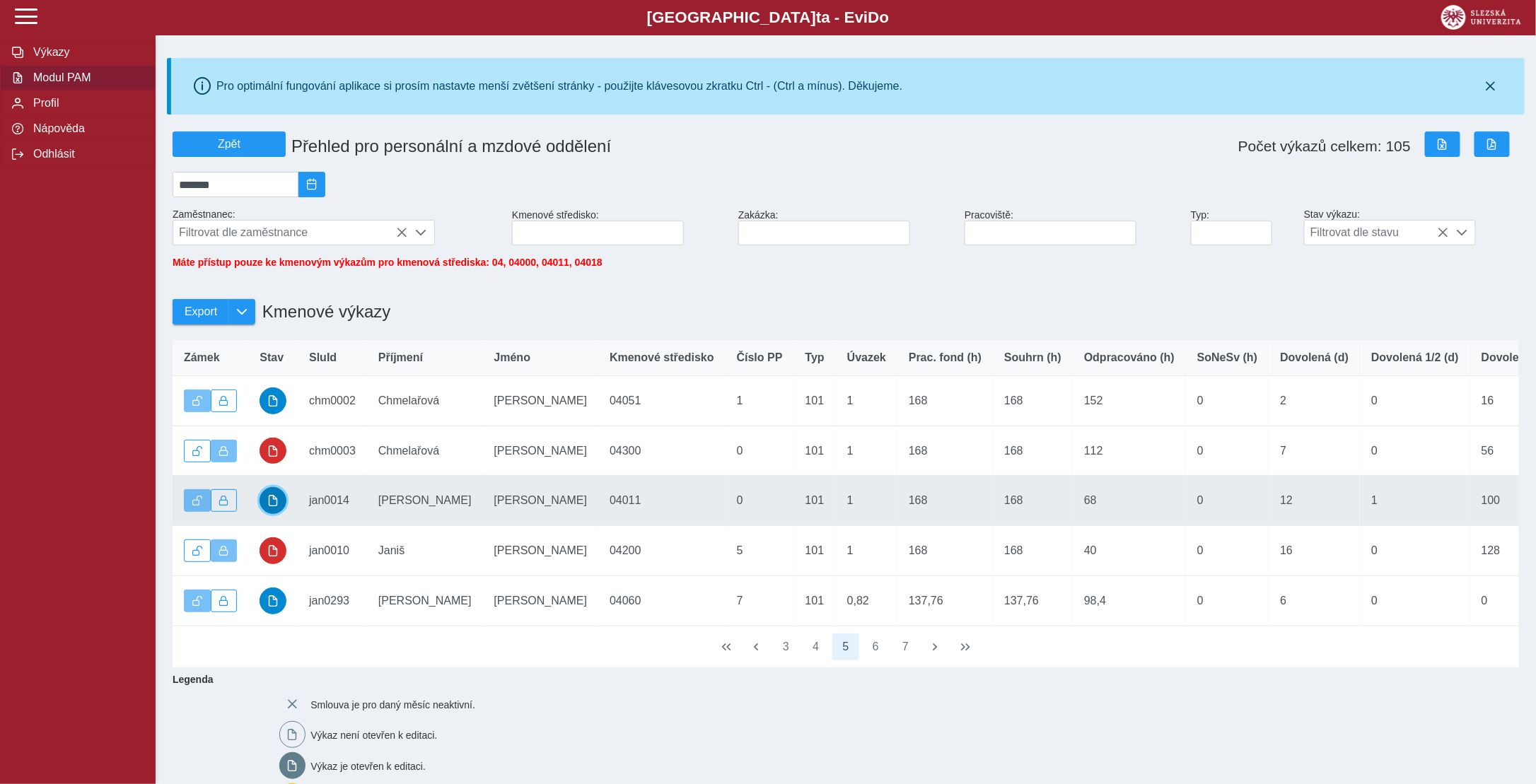
click at [274, 506] on span "button" at bounding box center [273, 500] width 11 height 11
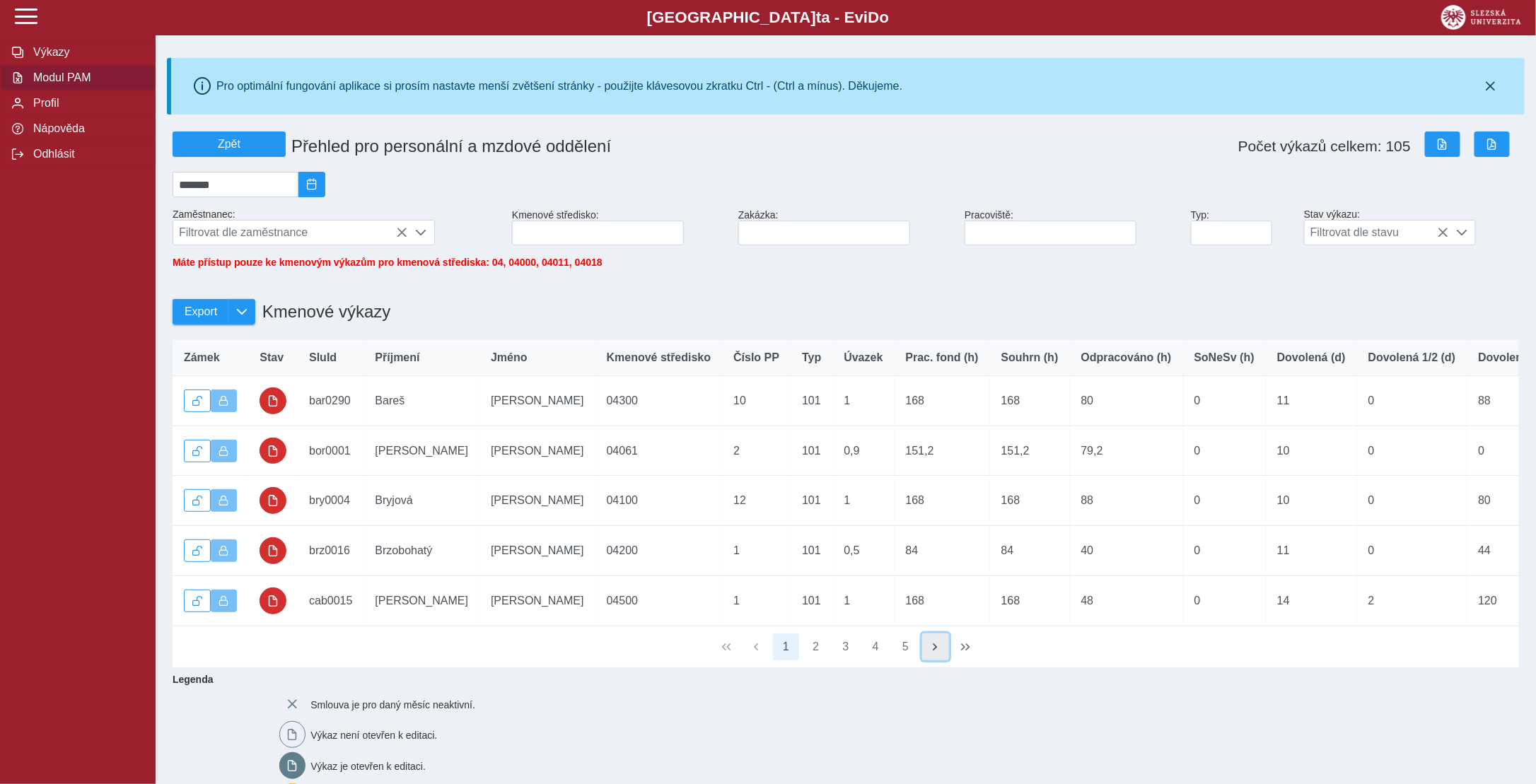
click at [931, 652] on span "button" at bounding box center [935, 646] width 11 height 11
click at [937, 652] on span "button" at bounding box center [935, 646] width 11 height 11
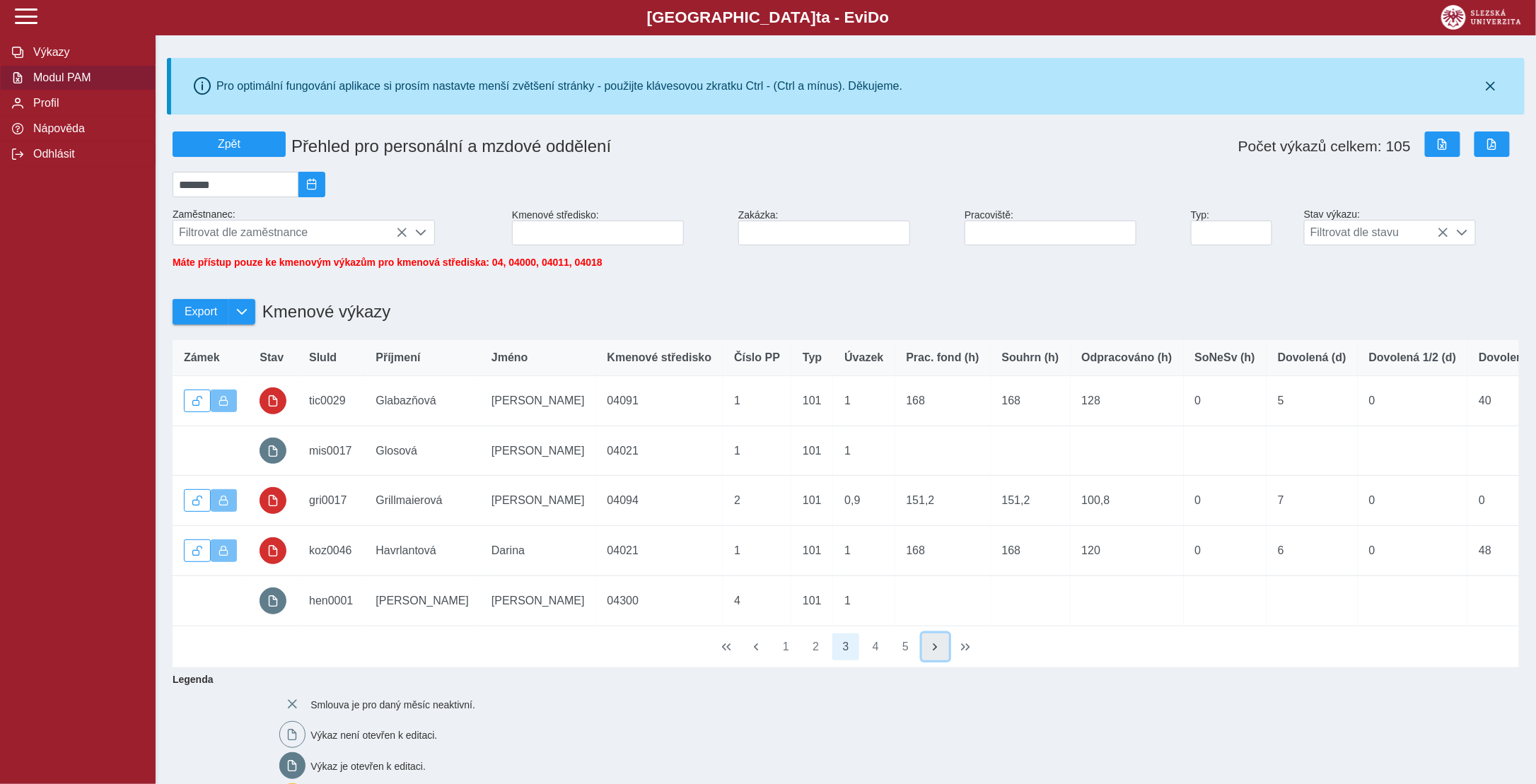
click at [937, 652] on span "button" at bounding box center [935, 646] width 11 height 11
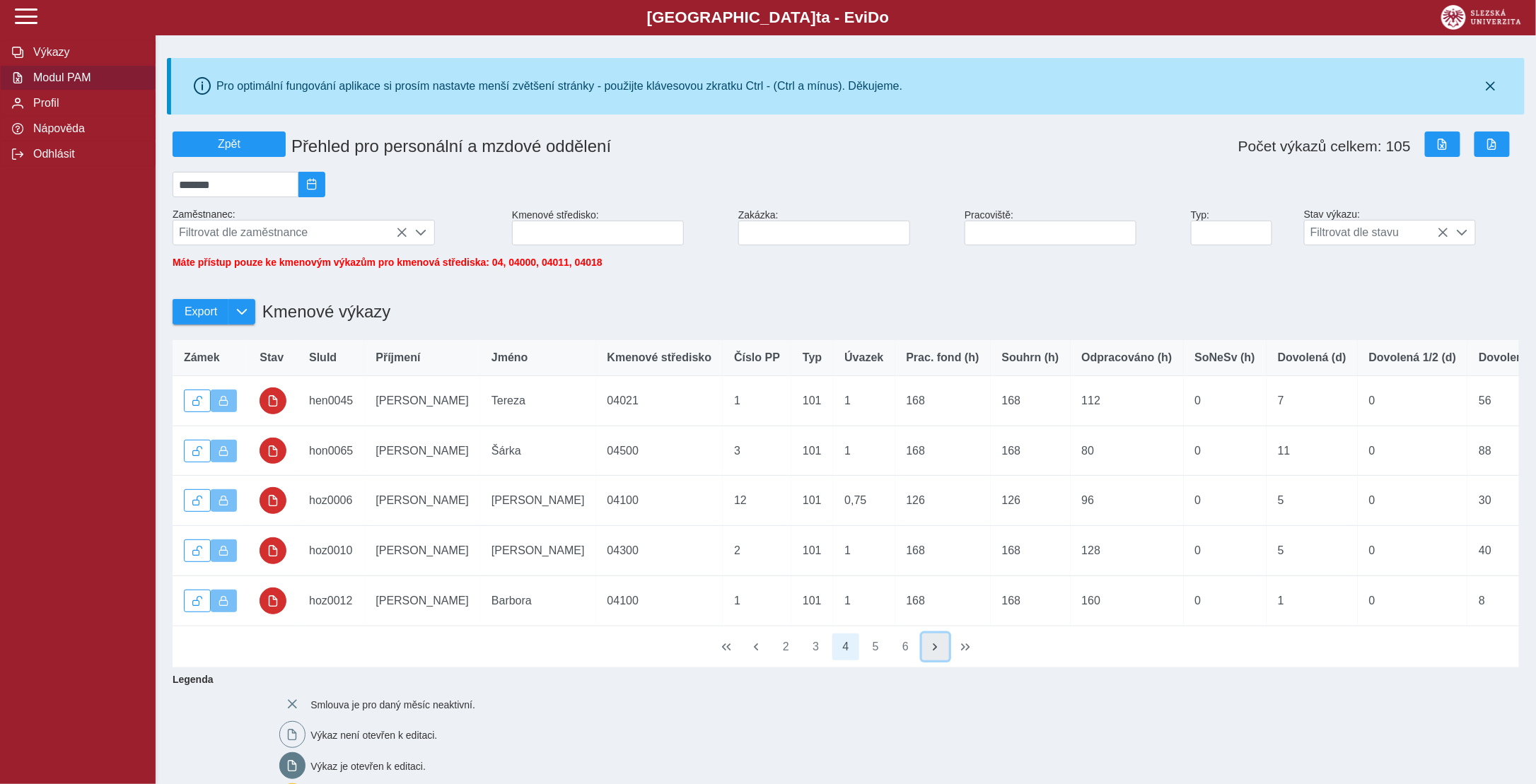
click at [937, 652] on span "button" at bounding box center [935, 646] width 11 height 11
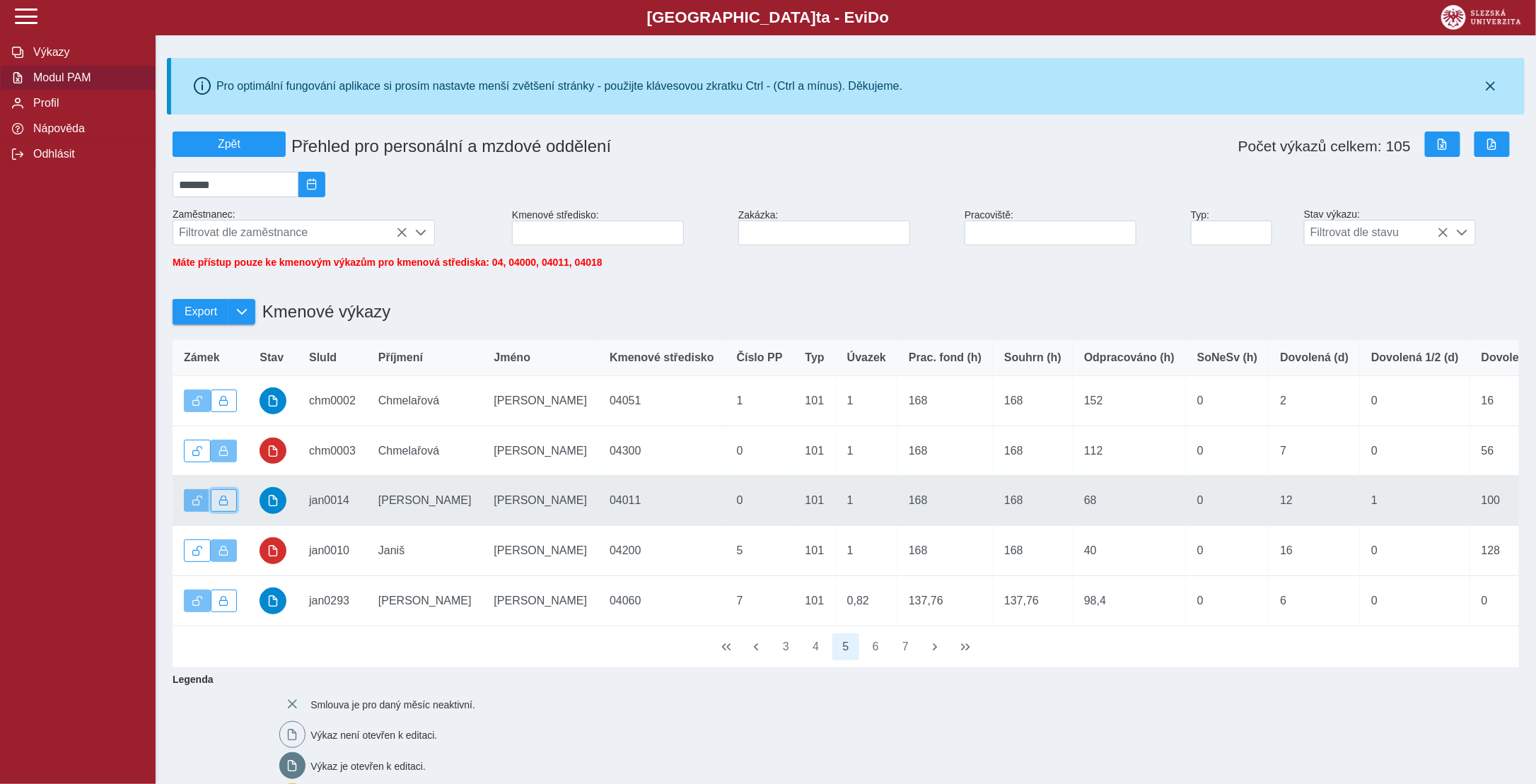
click at [219, 502] on span "button" at bounding box center [224, 500] width 10 height 10
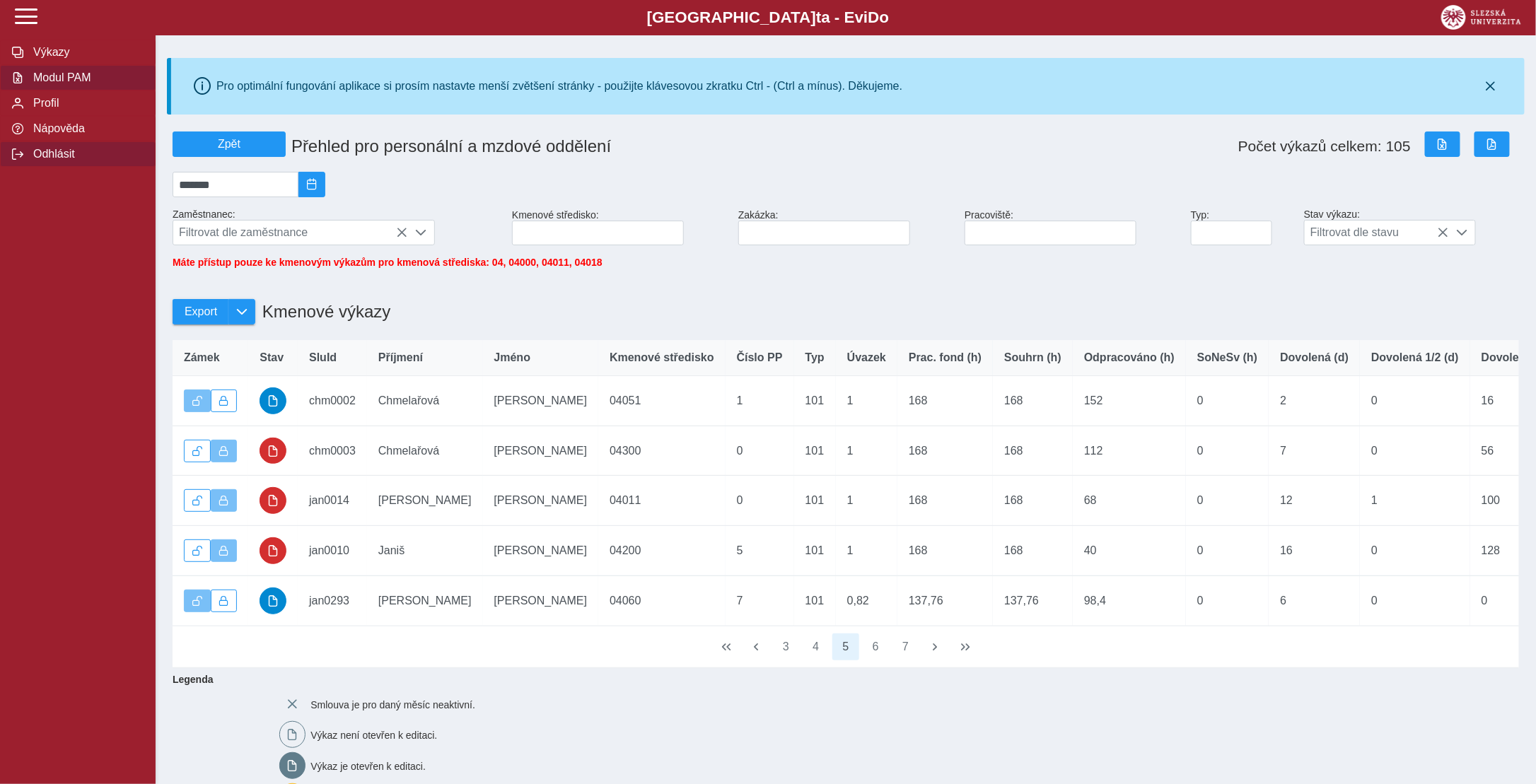
click at [48, 160] on span "Odhlásit" at bounding box center [86, 154] width 115 height 13
